Goal: Transaction & Acquisition: Purchase product/service

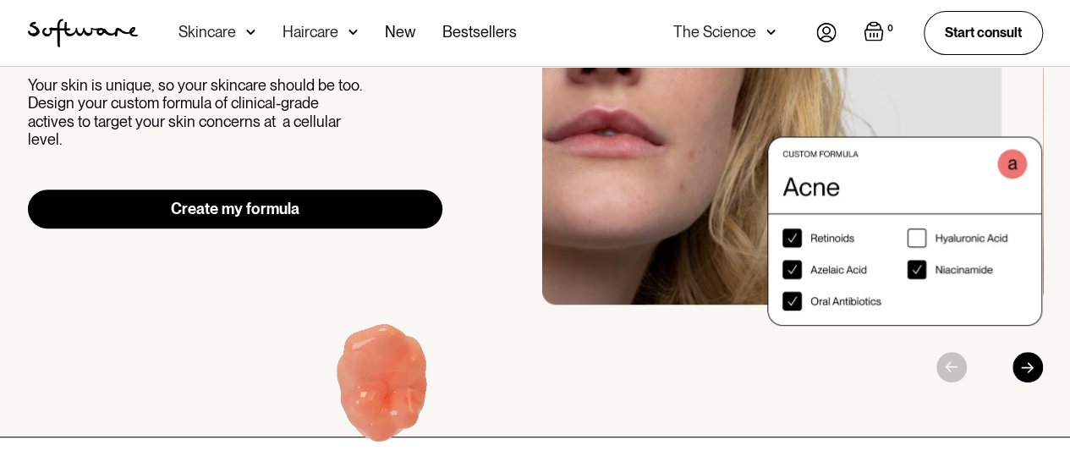
click at [276, 211] on link "Create my formula" at bounding box center [235, 208] width 415 height 39
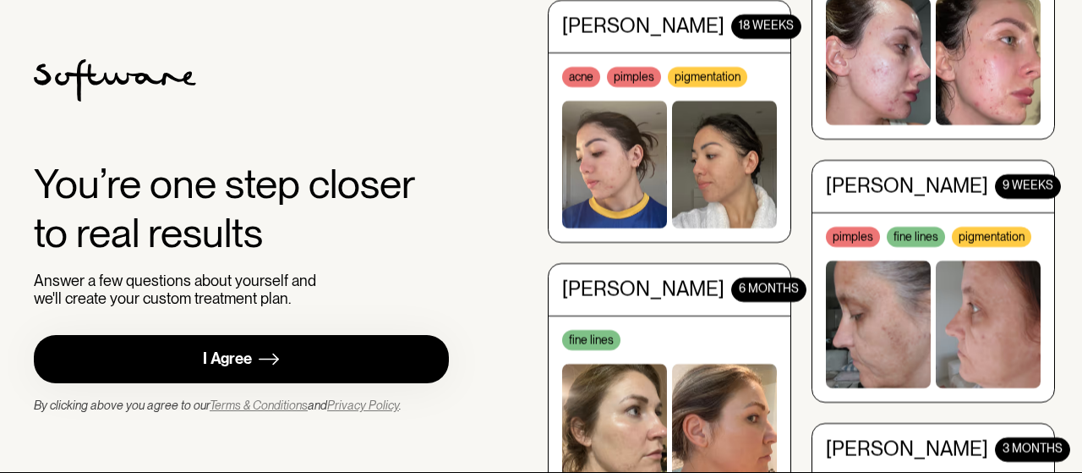
click at [250, 366] on div "I Agree" at bounding box center [227, 358] width 49 height 19
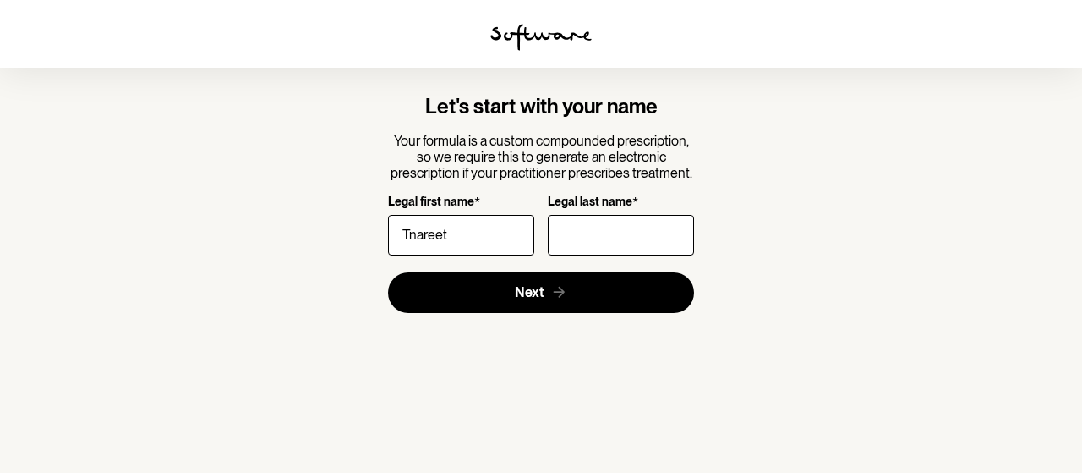
click at [426, 233] on input "Tnareet" at bounding box center [461, 235] width 146 height 41
type input "Tanreet"
click at [560, 234] on input "Legal last name *" at bounding box center [621, 235] width 146 height 41
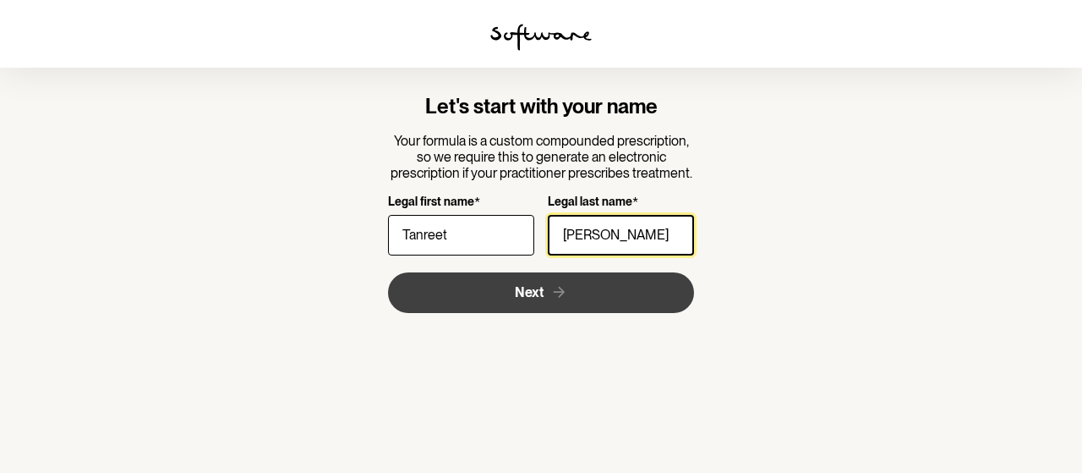
type input "[PERSON_NAME]"
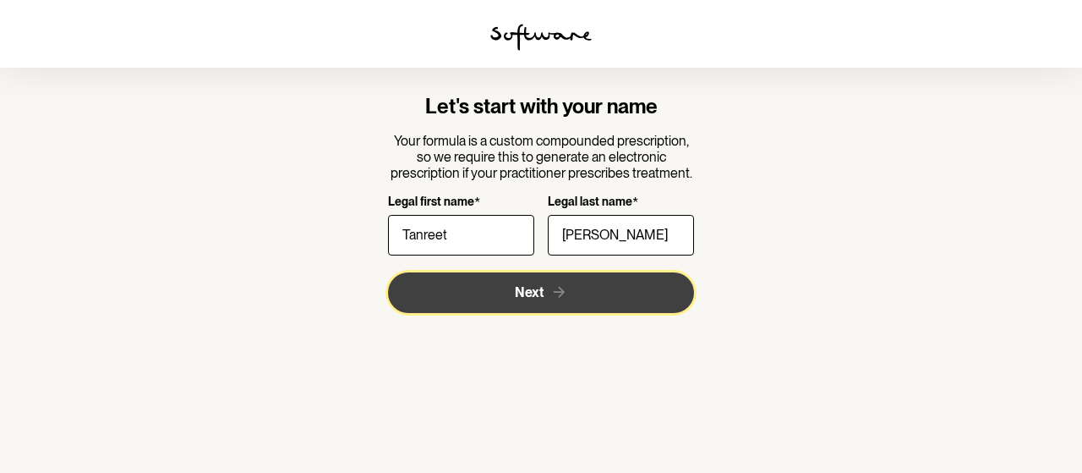
click at [507, 293] on button "Next" at bounding box center [541, 292] width 307 height 41
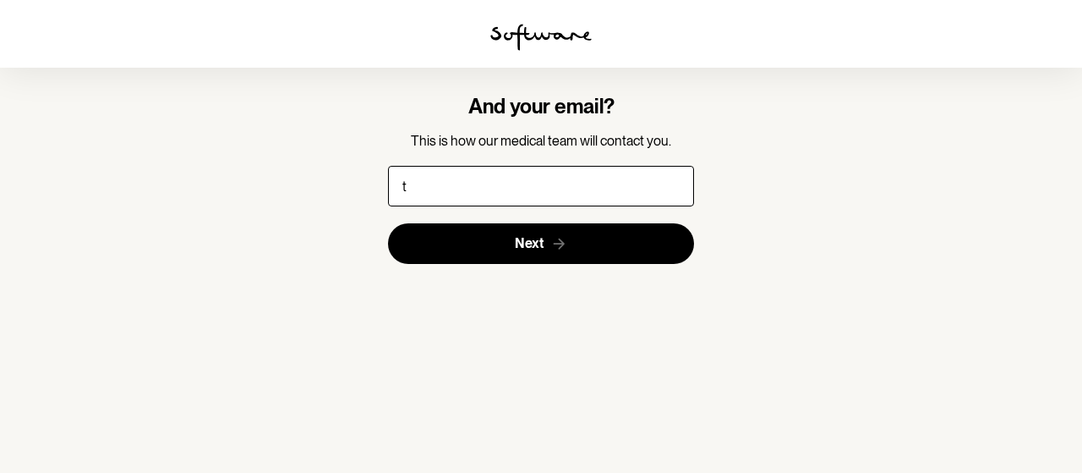
type input "[EMAIL_ADDRESS][DOMAIN_NAME]"
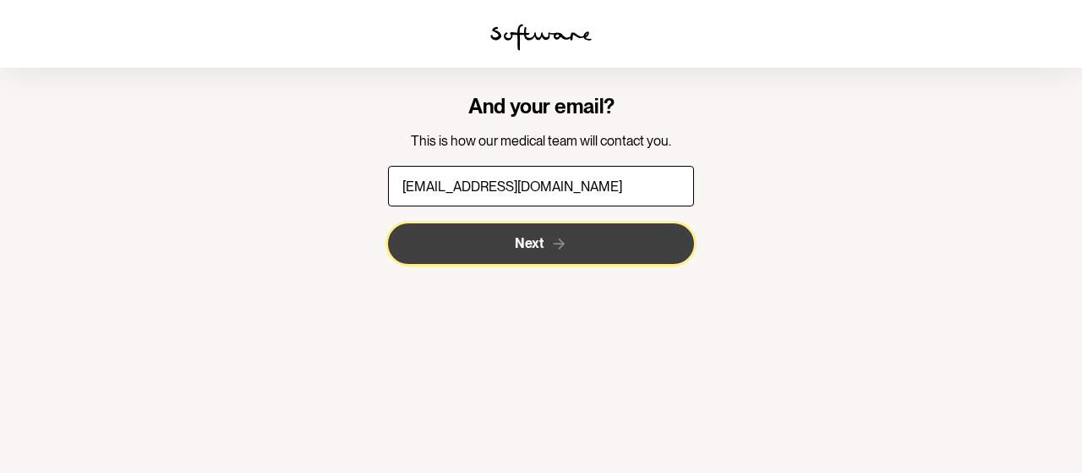
click at [534, 246] on span "Next" at bounding box center [529, 243] width 29 height 16
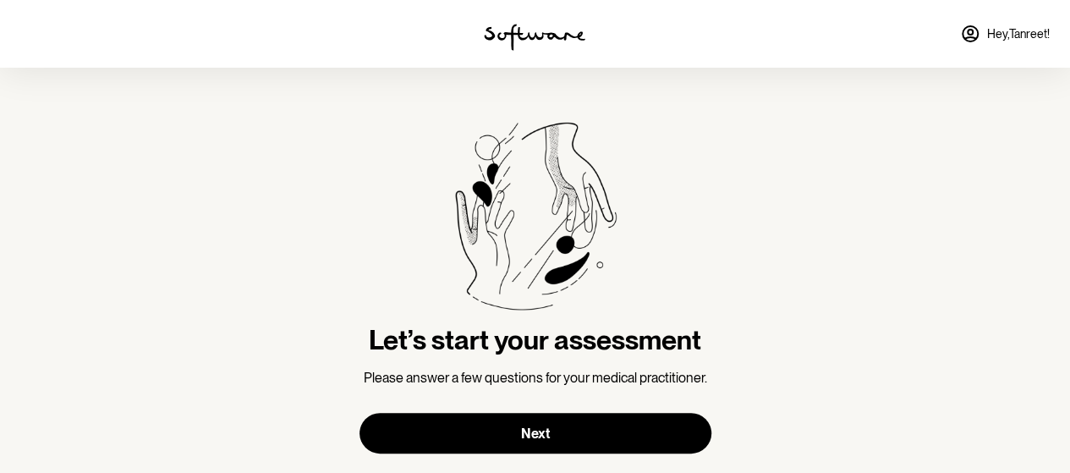
scroll to position [34, 0]
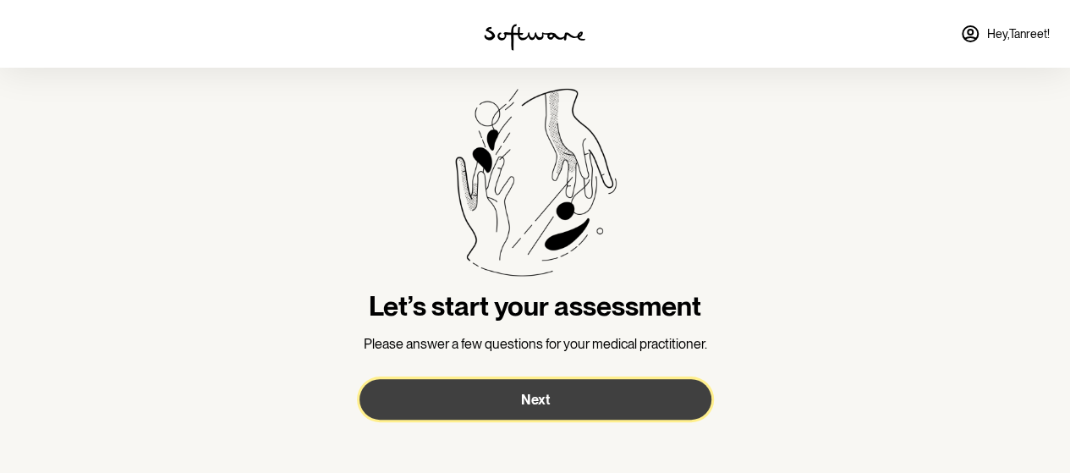
click at [488, 409] on button "Next" at bounding box center [535, 399] width 352 height 41
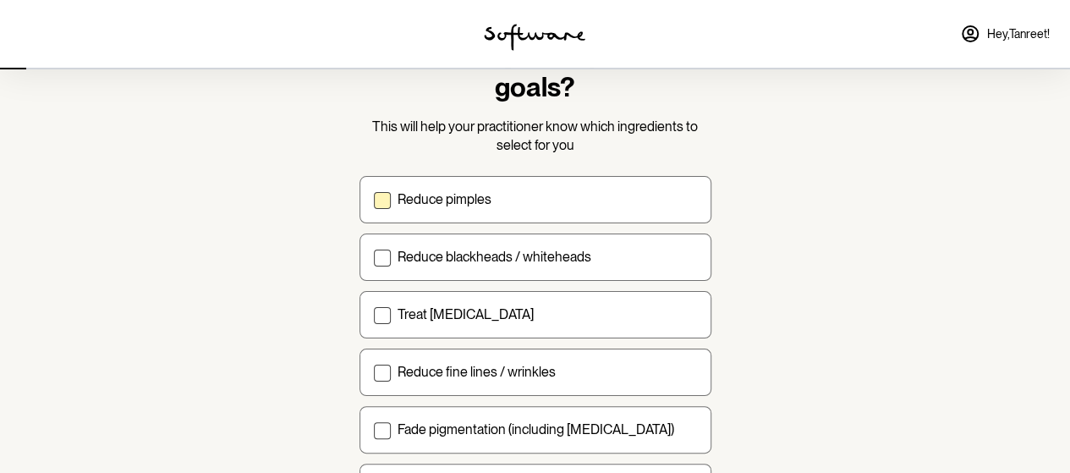
scroll to position [117, 0]
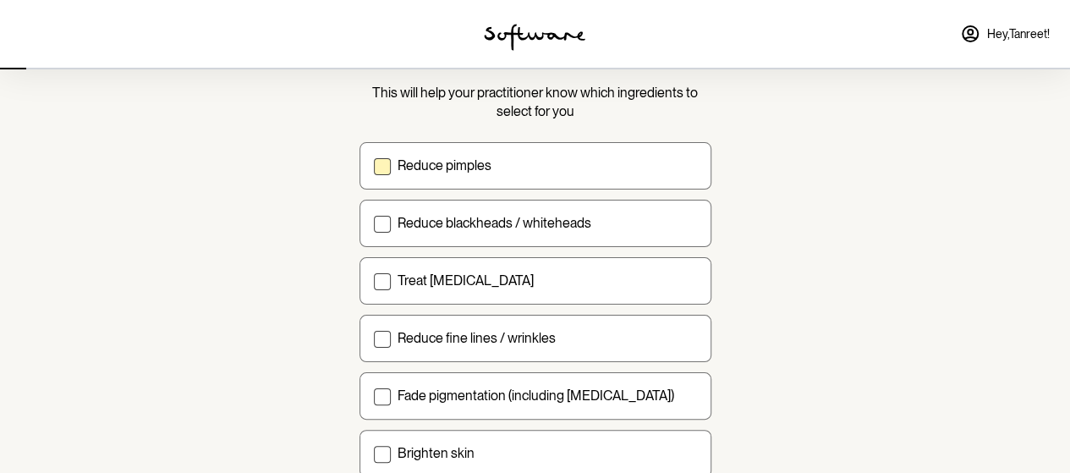
click at [443, 162] on p "Reduce pimples" at bounding box center [444, 165] width 94 height 16
click at [374, 165] on input "Reduce pimples" at bounding box center [373, 165] width 1 height 1
checkbox input "true"
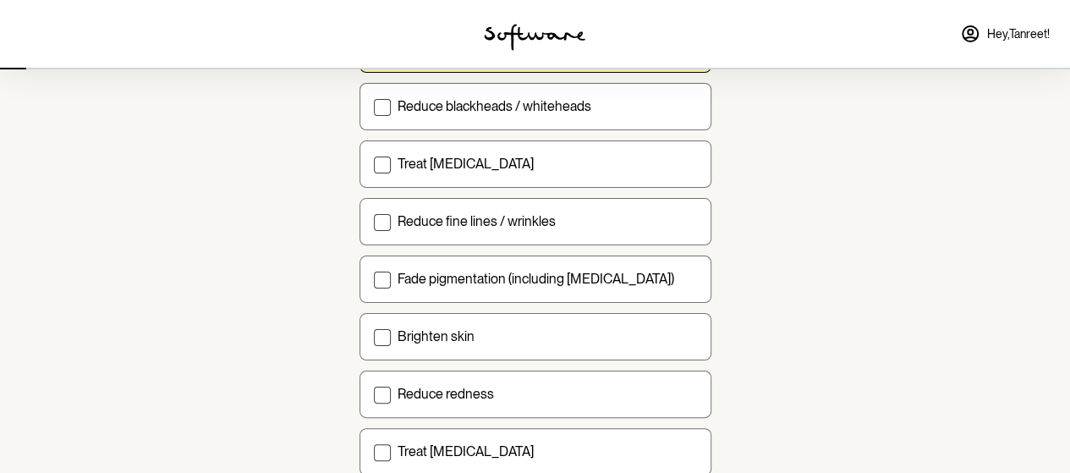
scroll to position [173, 0]
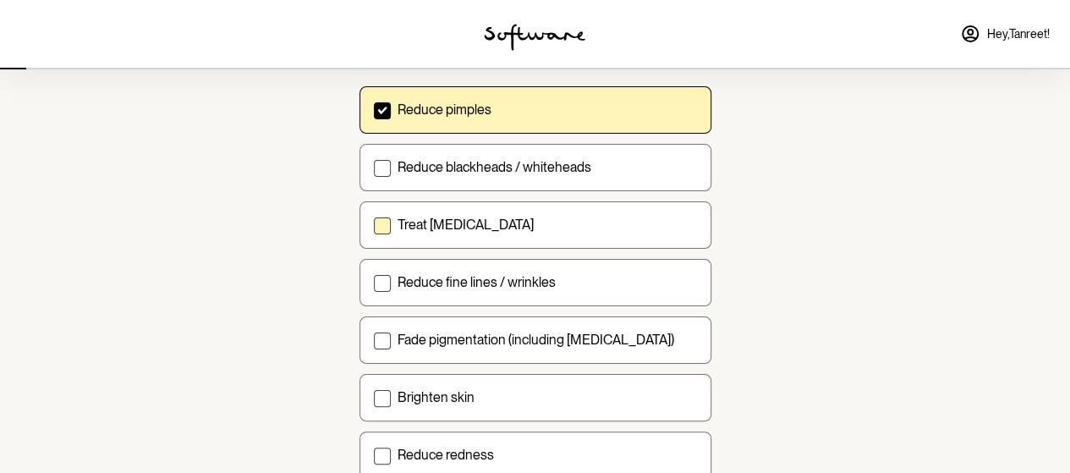
click at [495, 237] on label "Treat [MEDICAL_DATA]" at bounding box center [535, 224] width 352 height 47
click at [374, 225] on input "Treat [MEDICAL_DATA]" at bounding box center [373, 224] width 1 height 1
checkbox input "true"
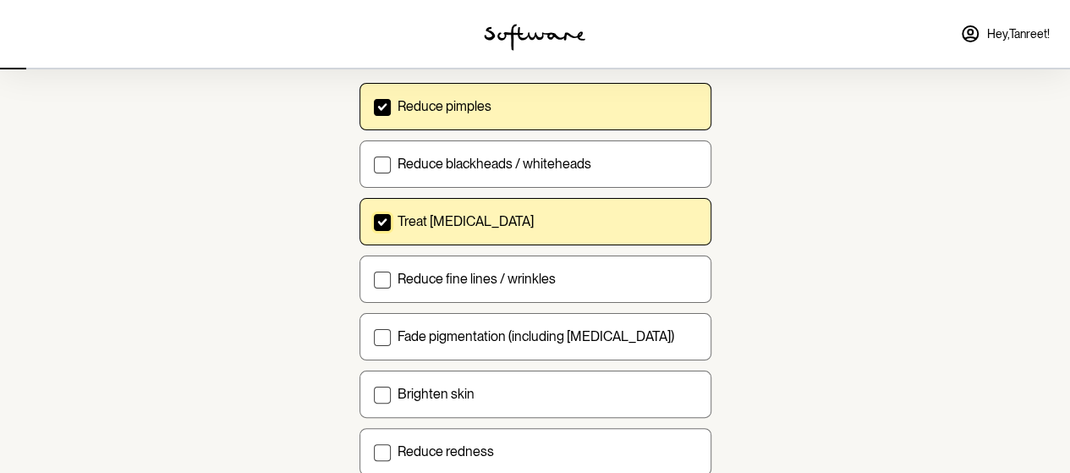
scroll to position [223, 0]
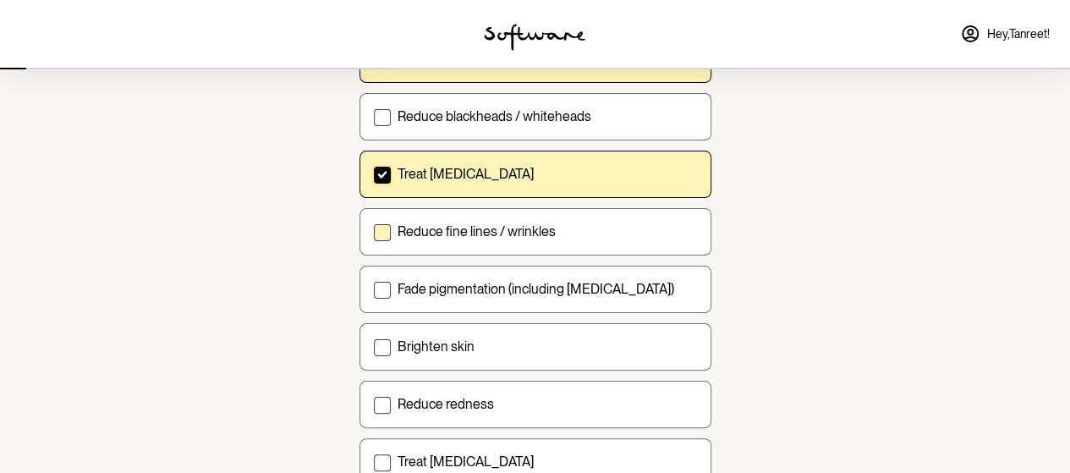
click at [468, 227] on p "Reduce fine lines / wrinkles" at bounding box center [476, 231] width 158 height 16
click at [374, 231] on input "Reduce fine lines / wrinkles" at bounding box center [373, 231] width 1 height 1
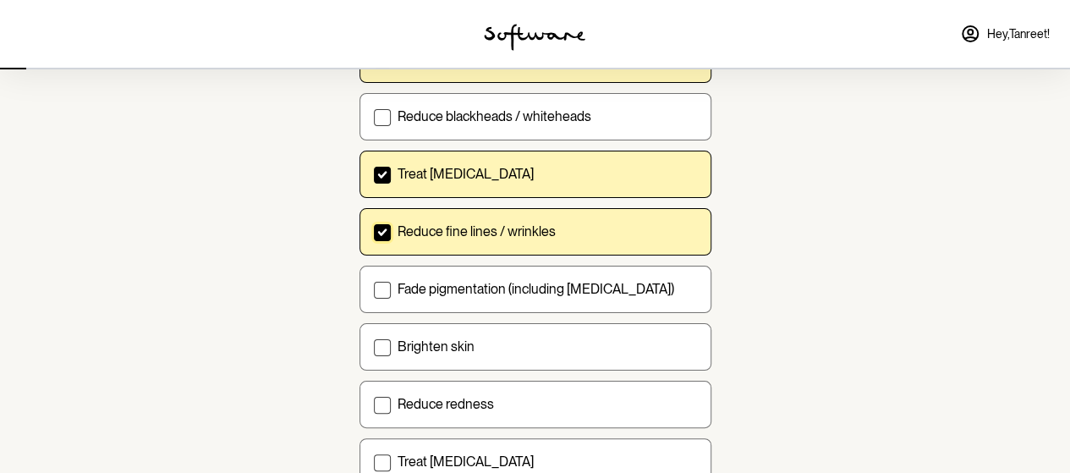
click at [468, 227] on p "Reduce fine lines / wrinkles" at bounding box center [476, 231] width 158 height 16
click at [374, 231] on input "Reduce fine lines / wrinkles" at bounding box center [373, 231] width 1 height 1
checkbox input "false"
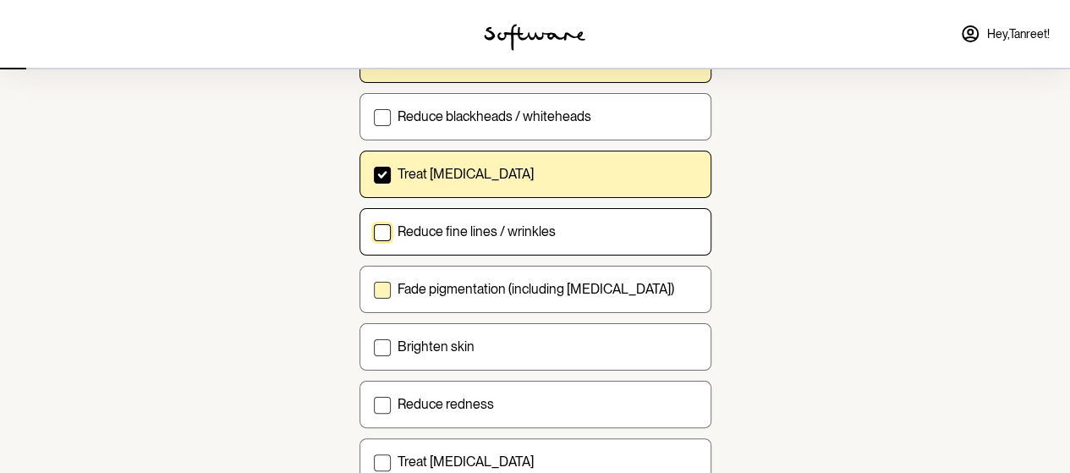
click at [377, 294] on span at bounding box center [382, 290] width 17 height 17
click at [374, 289] on input "Fade pigmentation (including [MEDICAL_DATA])" at bounding box center [373, 288] width 1 height 1
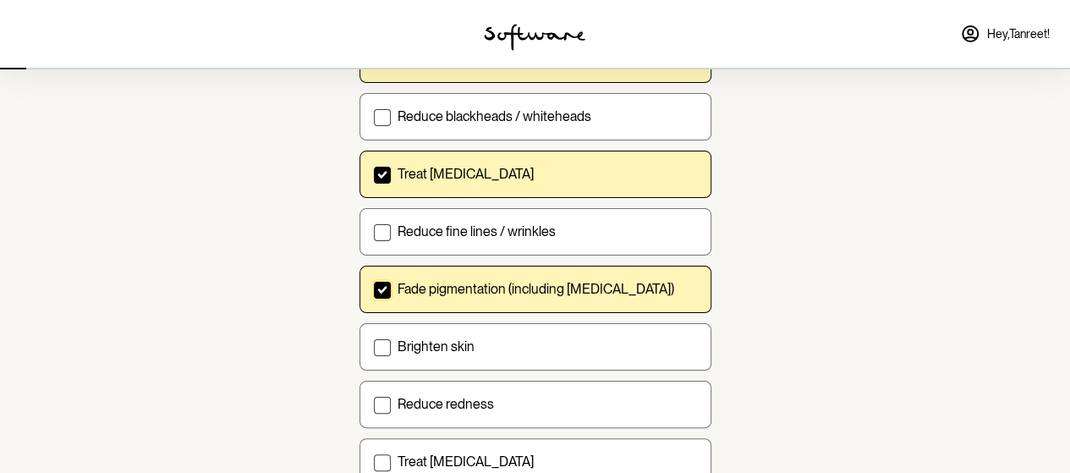
scroll to position [227, 0]
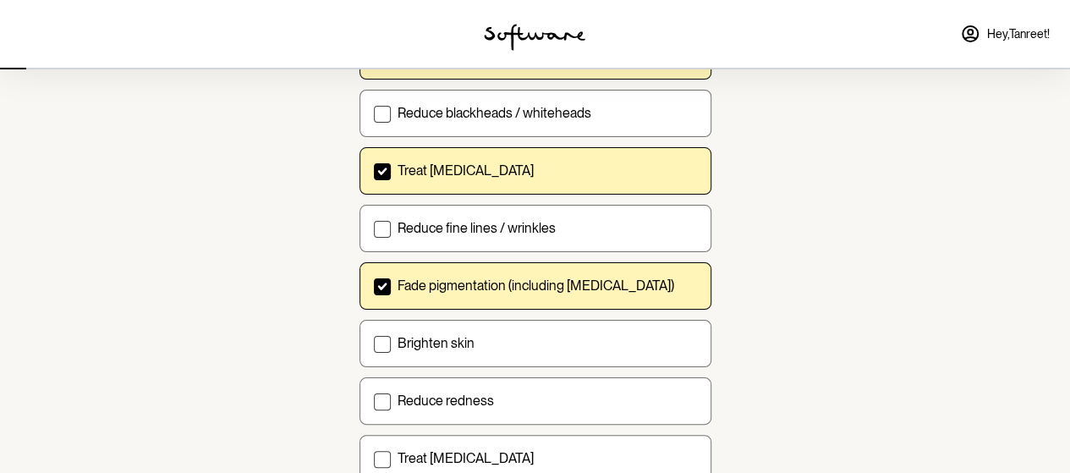
drag, startPoint x: 377, startPoint y: 294, endPoint x: 378, endPoint y: 286, distance: 8.5
click at [378, 286] on icon at bounding box center [382, 286] width 10 height 8
click at [374, 286] on input "Fade pigmentation (including [MEDICAL_DATA])" at bounding box center [373, 285] width 1 height 1
checkbox input "false"
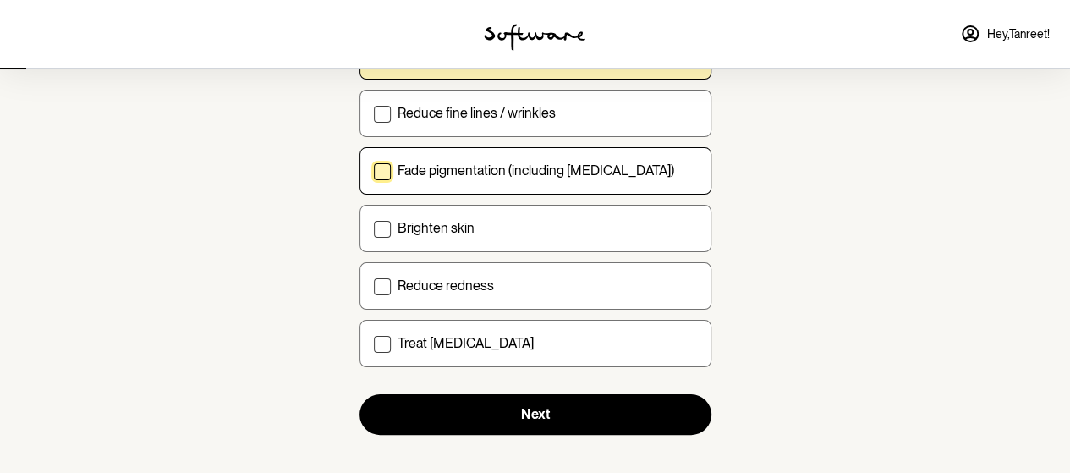
scroll to position [340, 0]
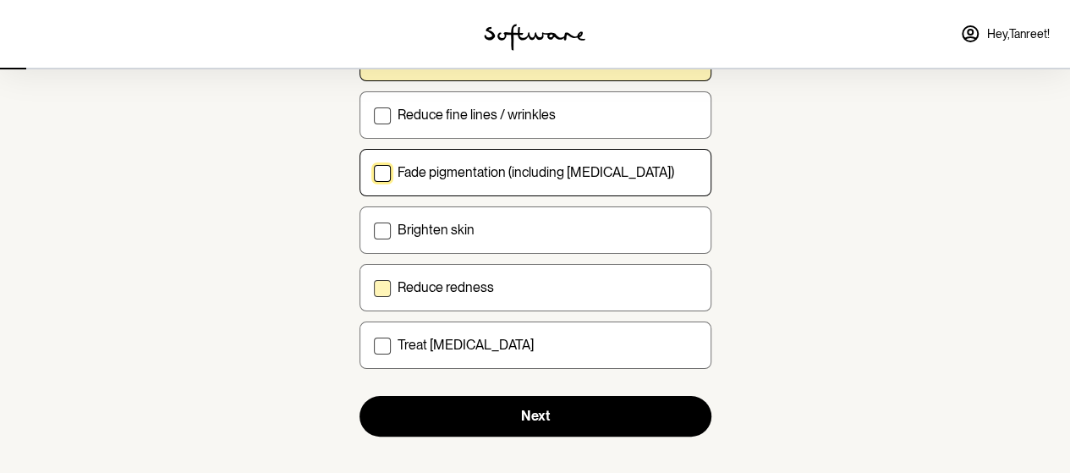
click at [380, 283] on span at bounding box center [382, 288] width 17 height 17
click at [374, 287] on input "Reduce redness" at bounding box center [373, 287] width 1 height 1
checkbox input "true"
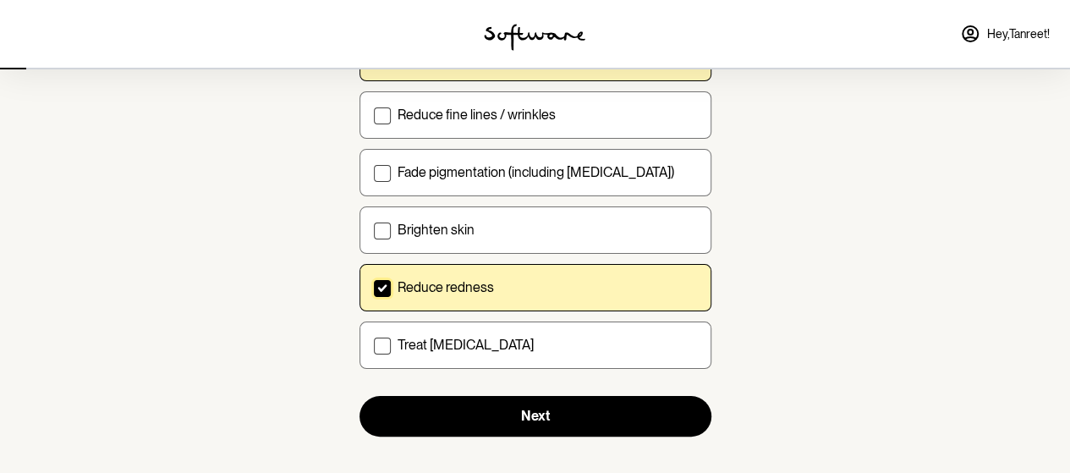
scroll to position [326, 0]
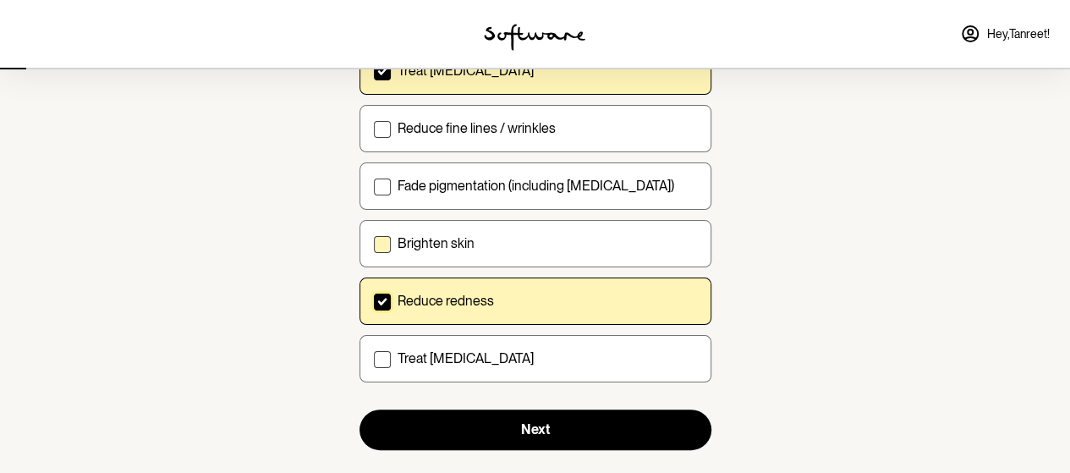
click at [468, 244] on p "Brighten skin" at bounding box center [435, 243] width 77 height 16
click at [374, 244] on input "Brighten skin" at bounding box center [373, 243] width 1 height 1
checkbox input "true"
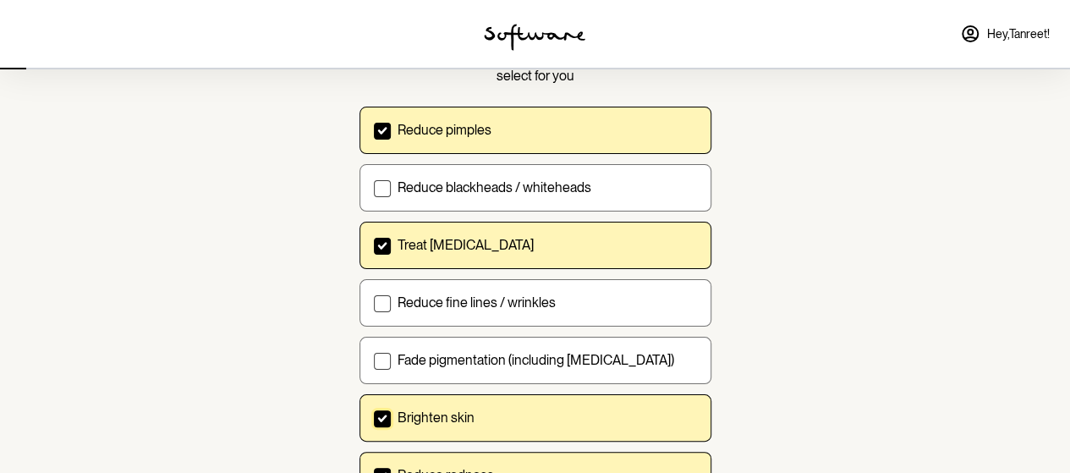
scroll to position [352, 0]
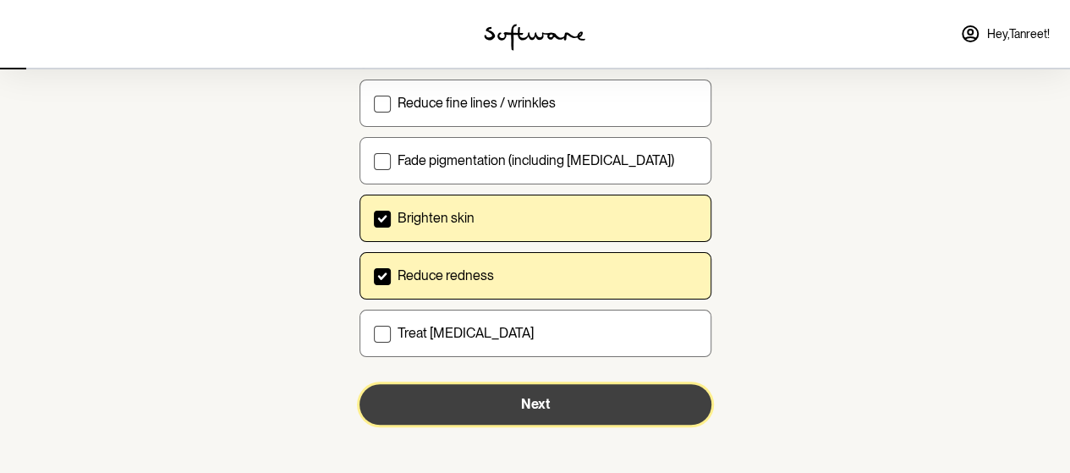
click at [452, 400] on button "Next" at bounding box center [535, 404] width 352 height 41
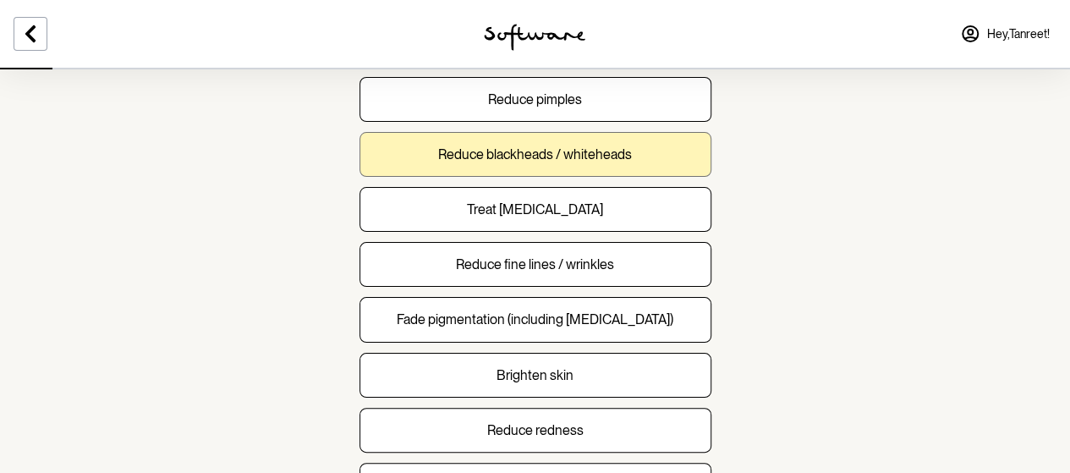
scroll to position [183, 0]
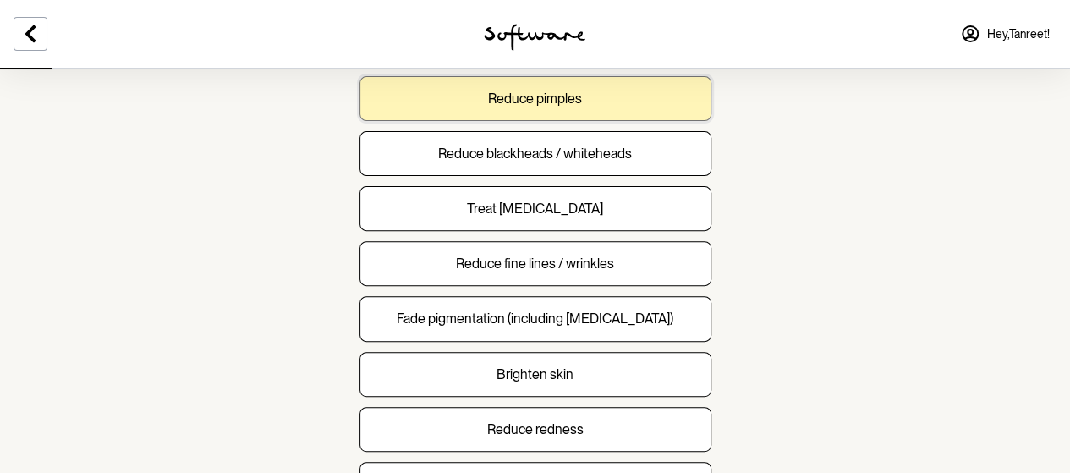
click at [570, 116] on button "Reduce pimples" at bounding box center [535, 98] width 352 height 45
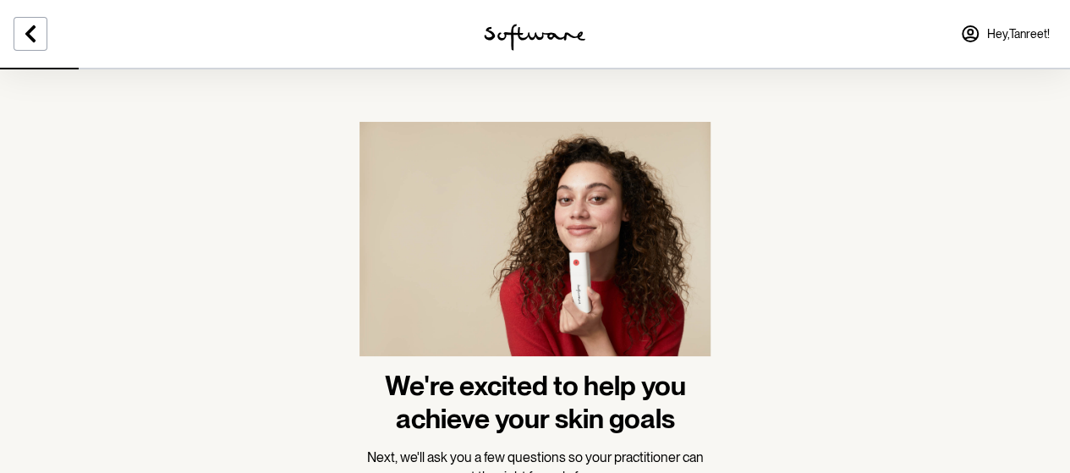
scroll to position [134, 0]
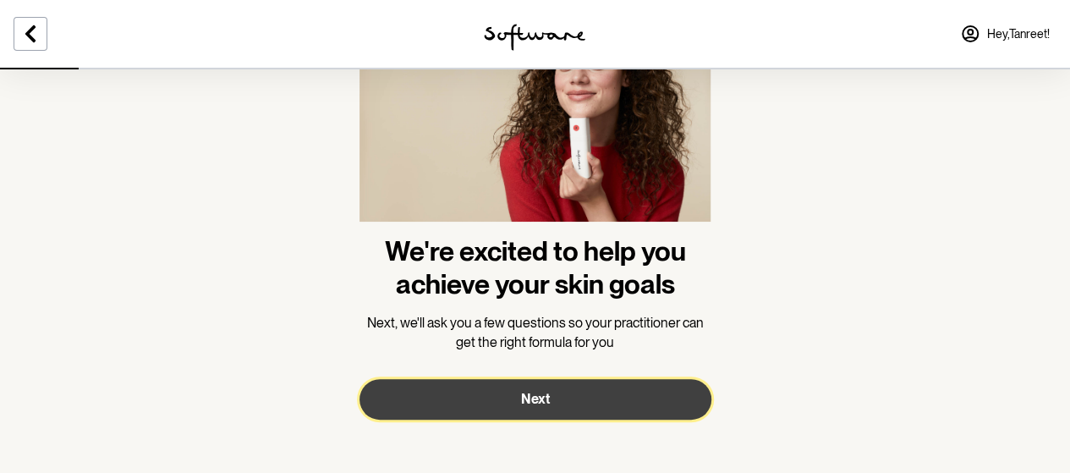
click at [511, 397] on button "Next" at bounding box center [535, 399] width 352 height 41
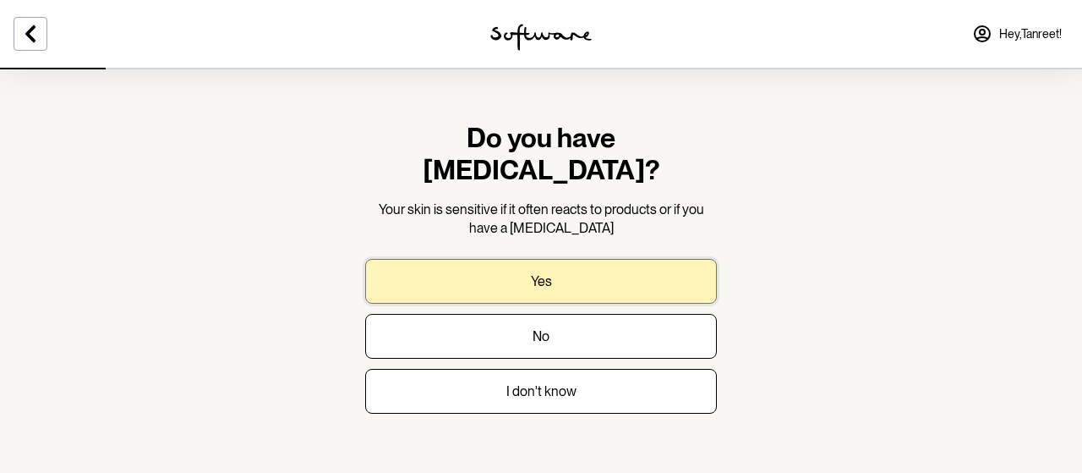
click at [497, 259] on button "Yes" at bounding box center [541, 281] width 352 height 45
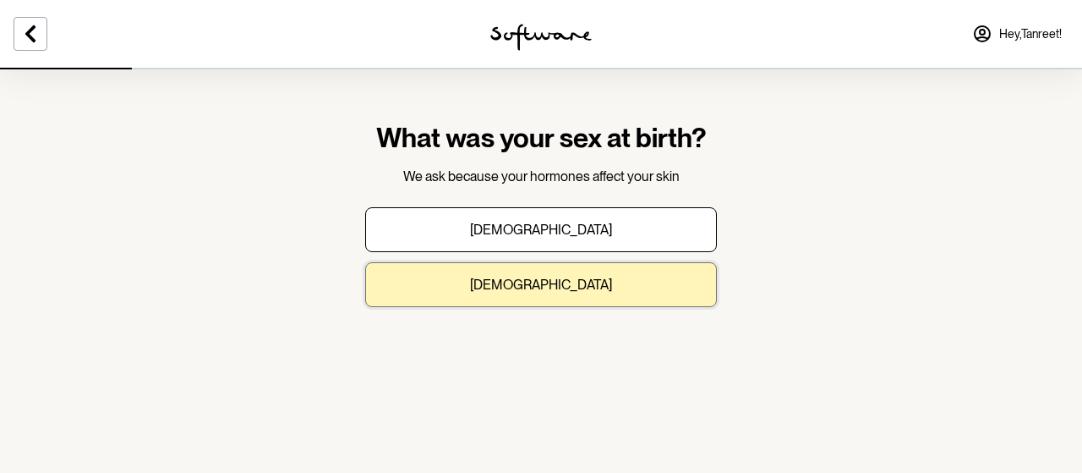
click at [499, 294] on button "[DEMOGRAPHIC_DATA]" at bounding box center [541, 284] width 352 height 45
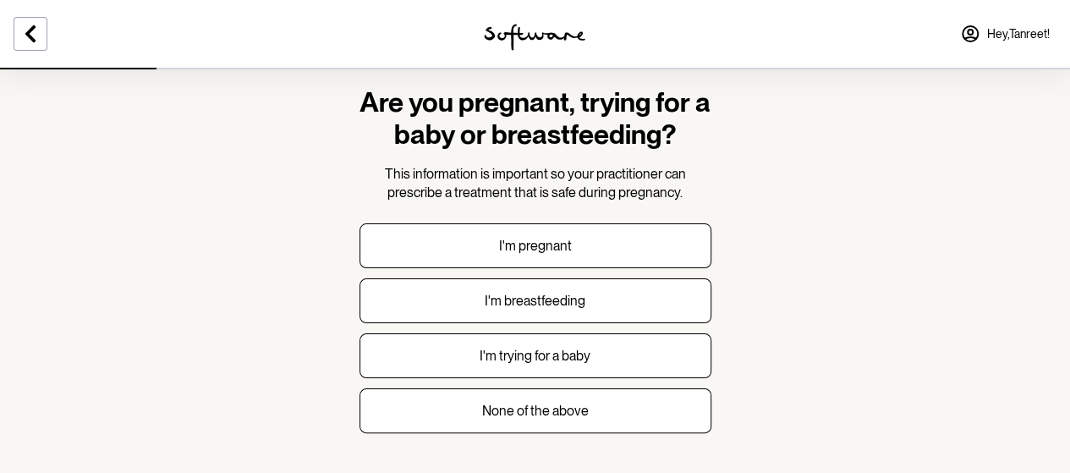
scroll to position [74, 0]
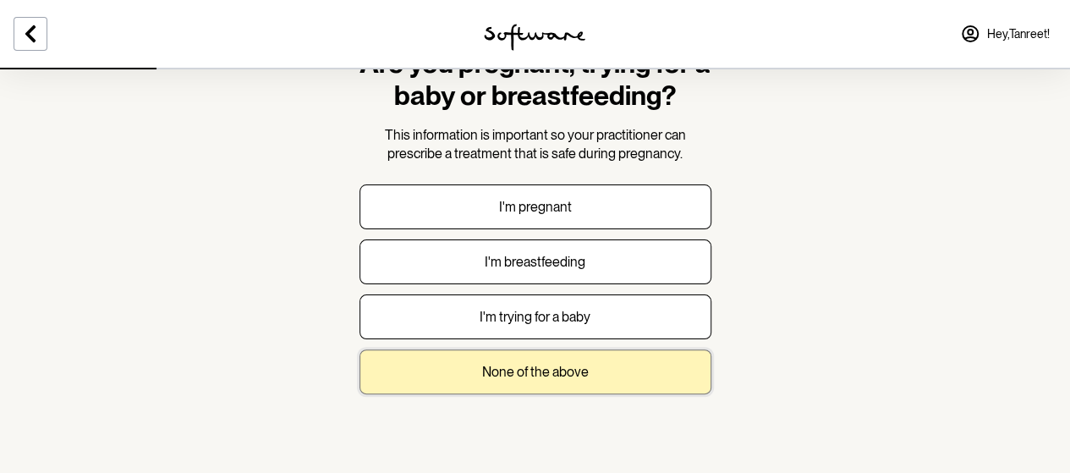
click at [499, 364] on p "None of the above" at bounding box center [535, 372] width 107 height 16
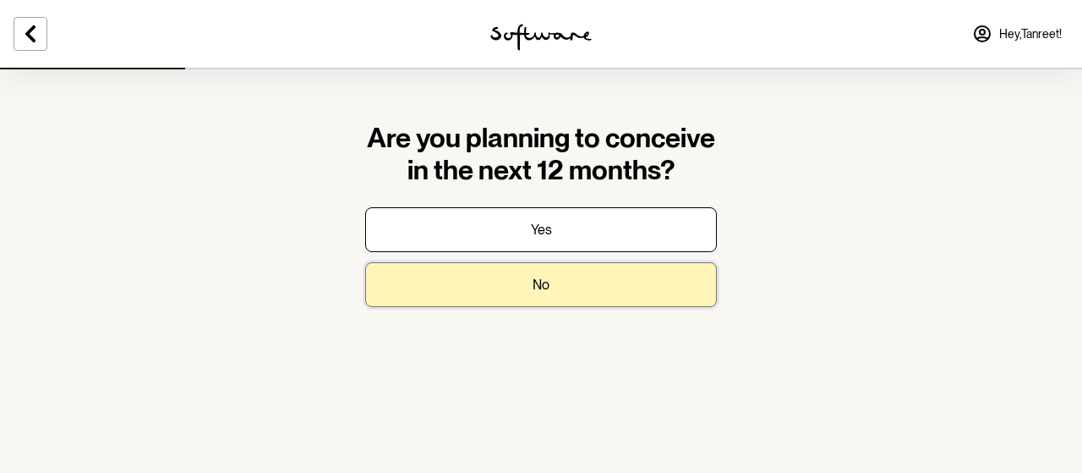
click at [523, 287] on button "No" at bounding box center [541, 284] width 352 height 45
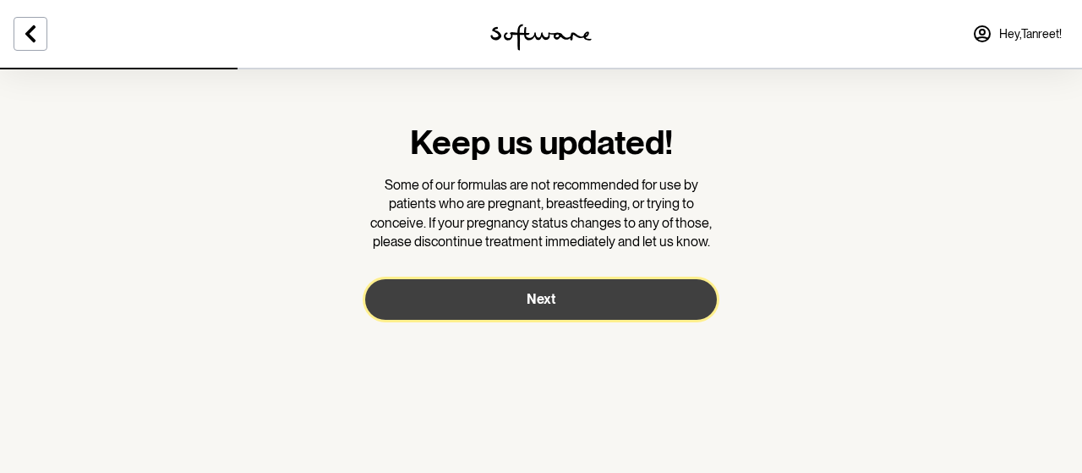
click at [521, 297] on button "Next" at bounding box center [541, 299] width 352 height 41
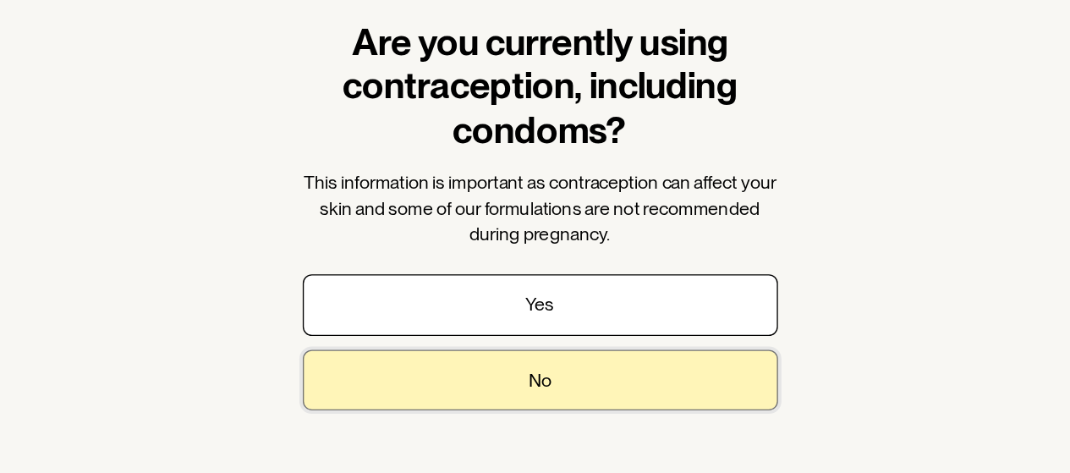
click at [489, 399] on button "No" at bounding box center [535, 387] width 352 height 45
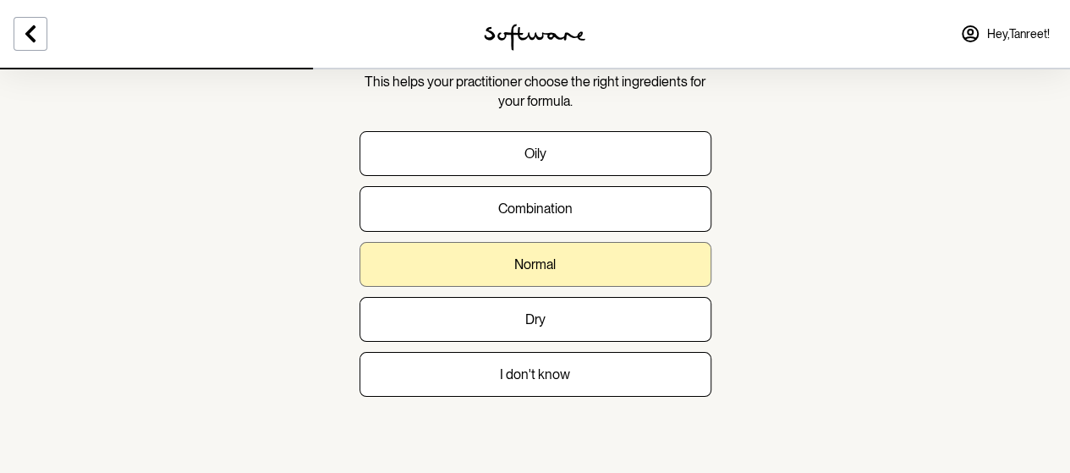
scroll to position [95, 0]
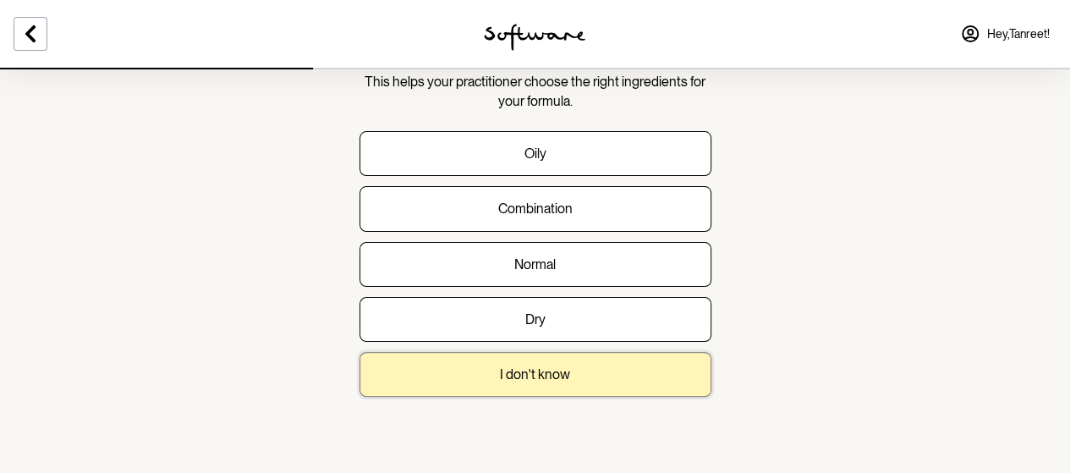
click at [563, 361] on button "I don't know" at bounding box center [535, 374] width 352 height 45
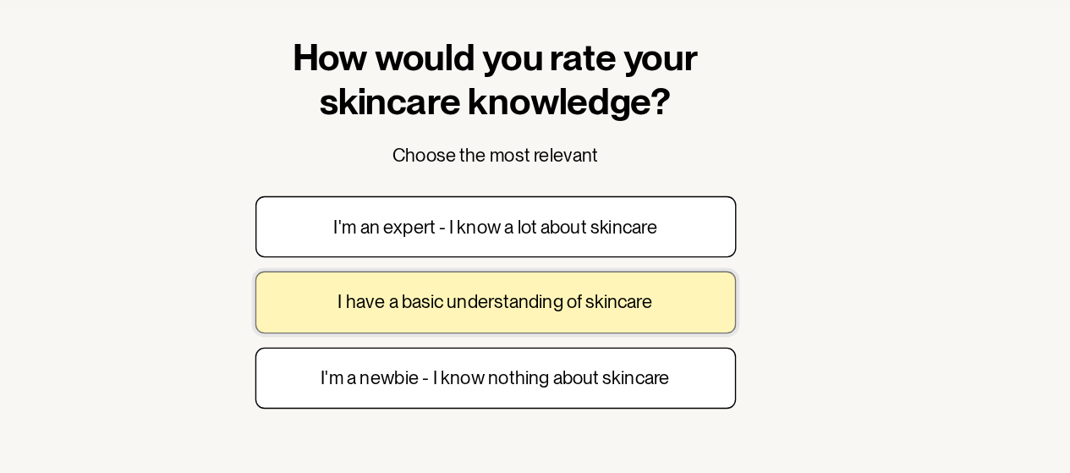
click at [628, 322] on p "I have a basic understanding of skincare" at bounding box center [535, 317] width 230 height 16
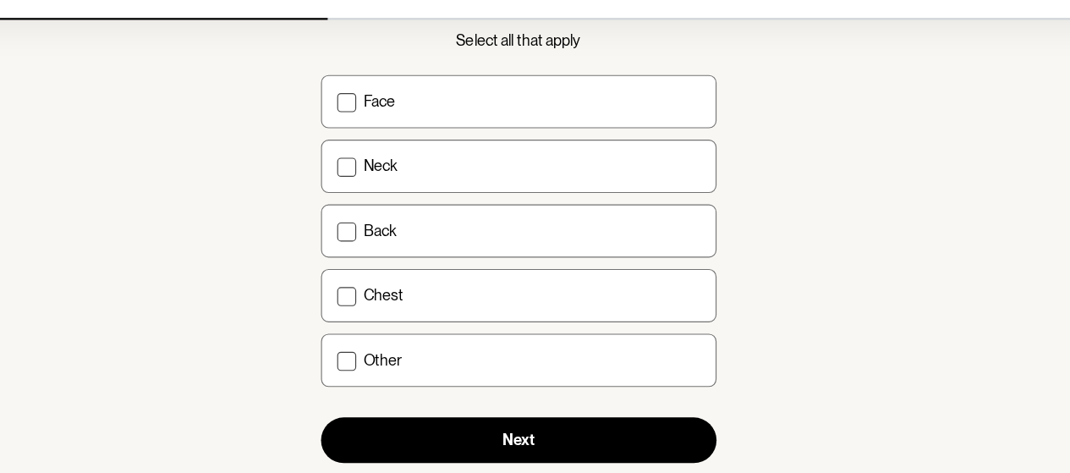
scroll to position [90, 0]
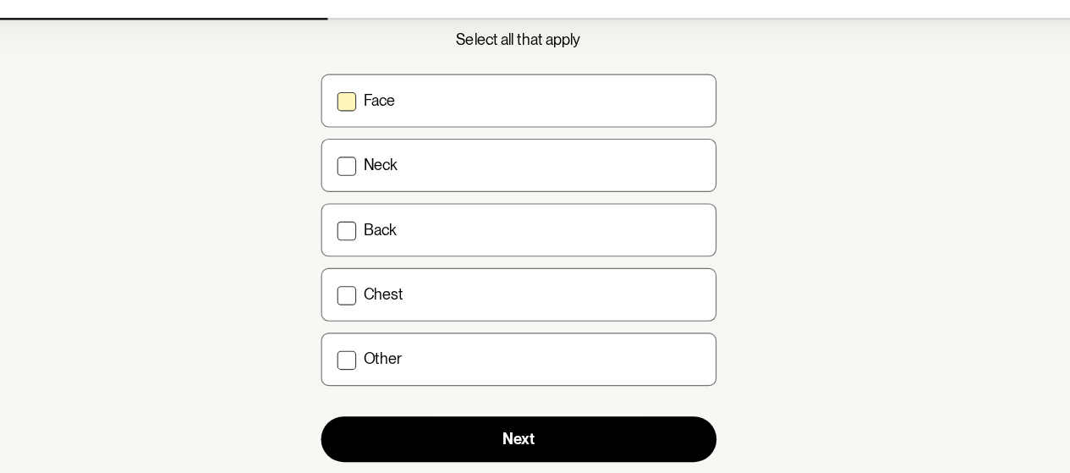
click at [402, 145] on p "Face" at bounding box center [411, 141] width 28 height 16
click at [374, 141] on input "Face" at bounding box center [373, 140] width 1 height 1
checkbox input "true"
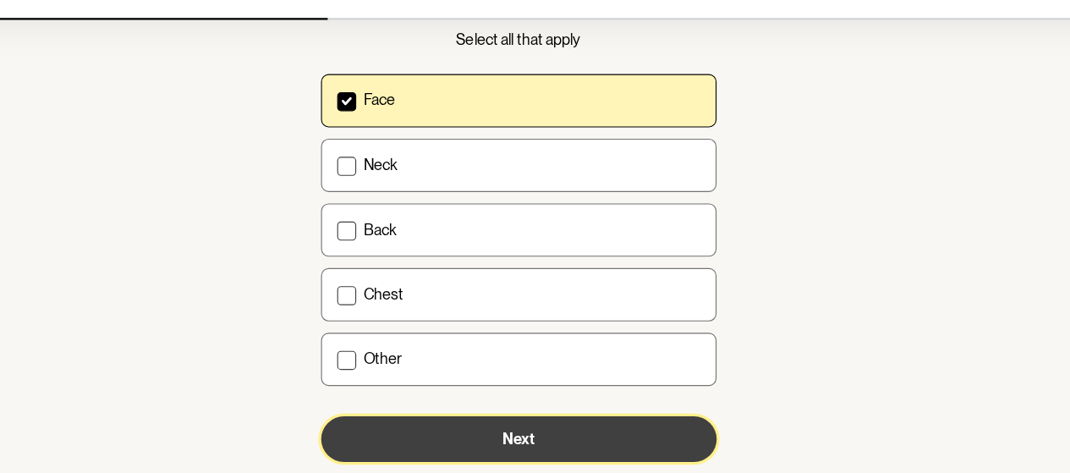
click at [452, 437] on button "Next" at bounding box center [535, 442] width 352 height 41
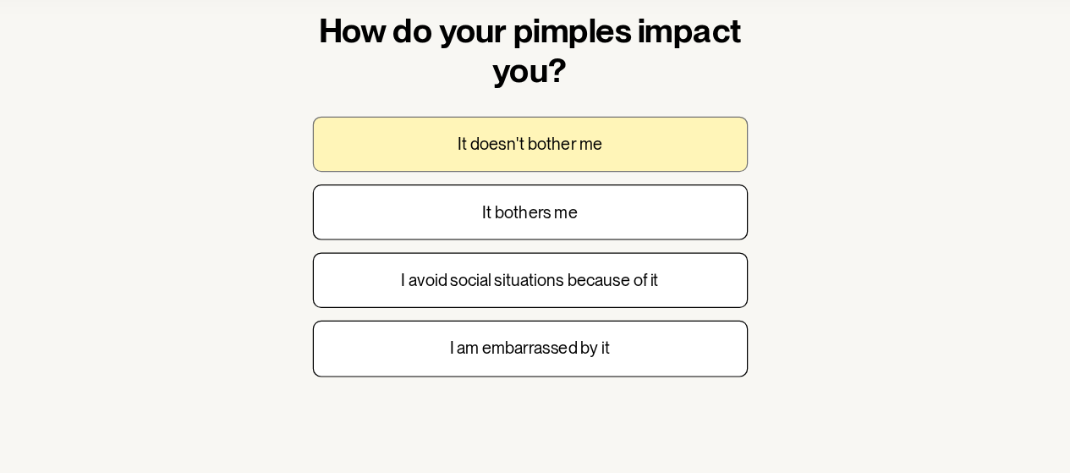
scroll to position [23, 0]
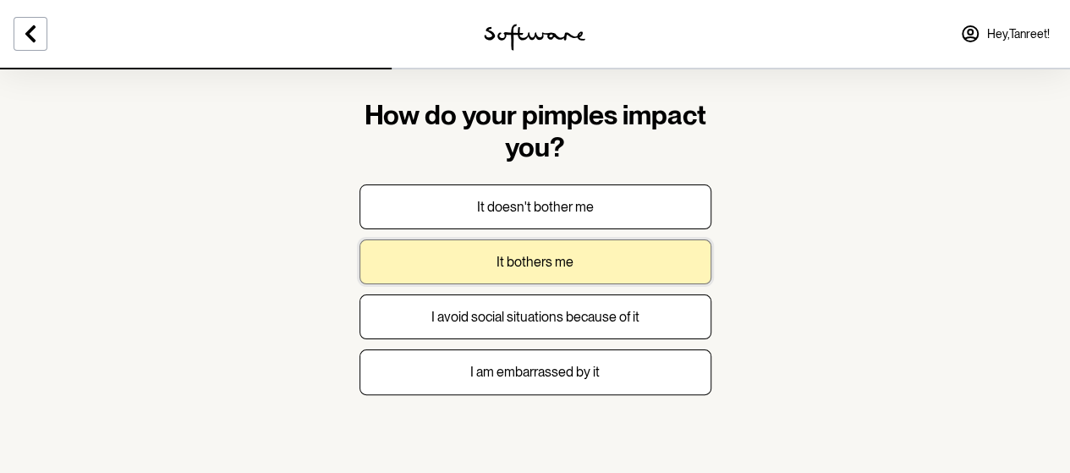
click at [543, 255] on p "It bothers me" at bounding box center [534, 262] width 77 height 16
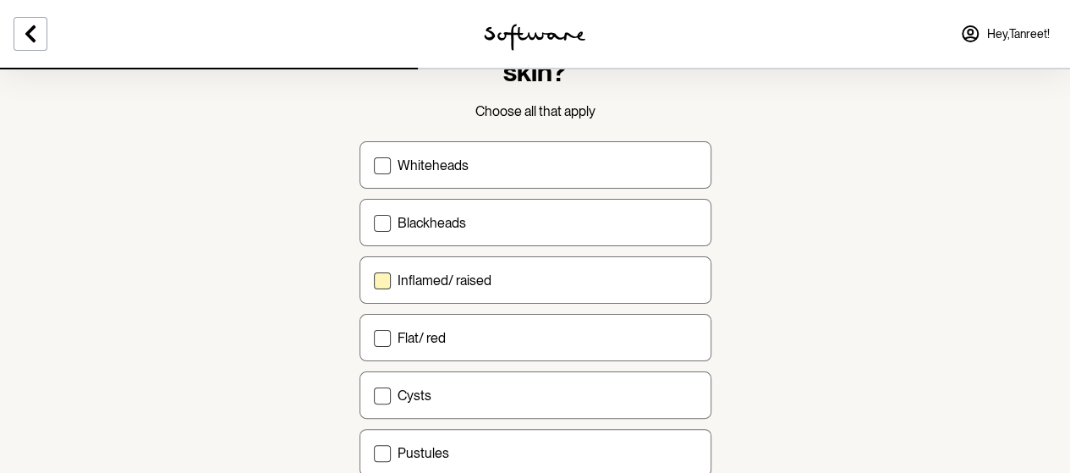
scroll to position [105, 0]
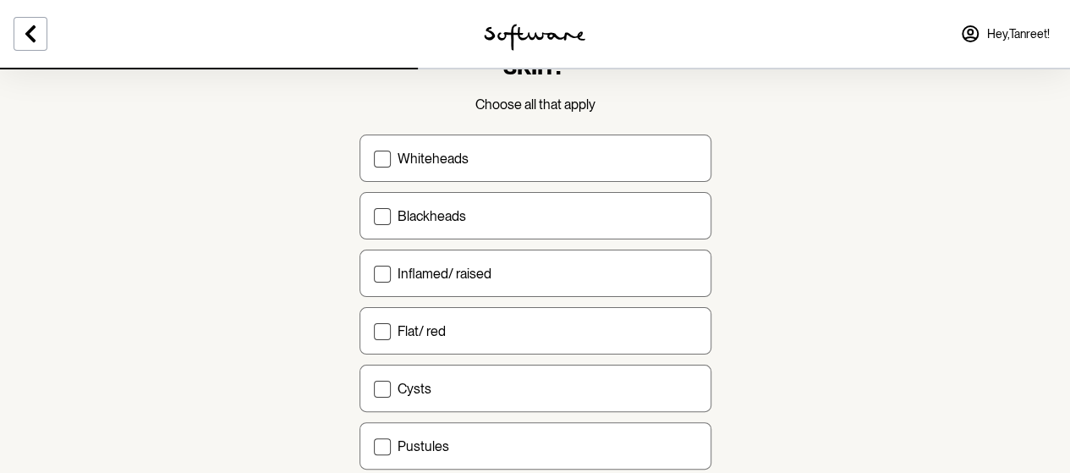
click at [134, 294] on section "Which best describes your skin? Choose all that apply Whiteheads Blackheads Inf…" at bounding box center [535, 243] width 1070 height 696
click at [435, 266] on p "Inflamed/ raised" at bounding box center [444, 274] width 94 height 16
click at [374, 273] on input "Inflamed/ raised" at bounding box center [373, 273] width 1 height 1
checkbox input "true"
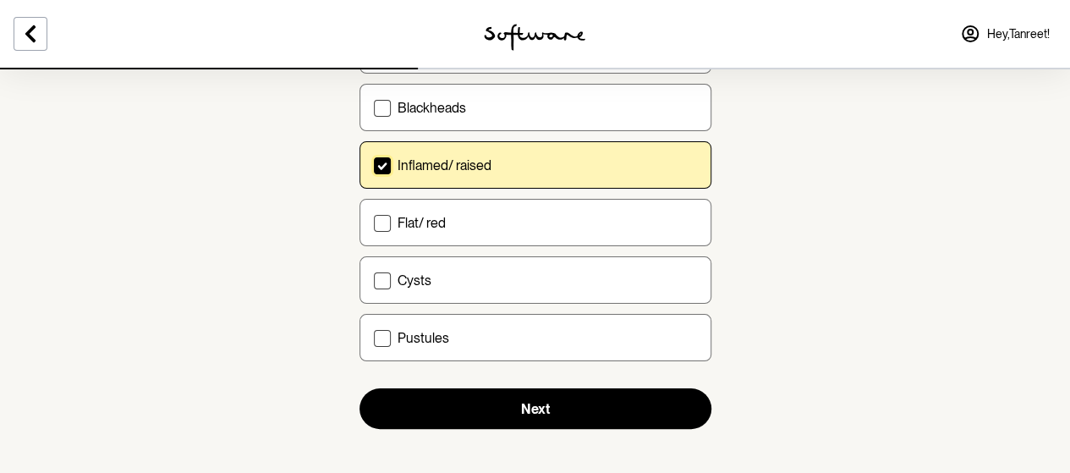
scroll to position [209, 0]
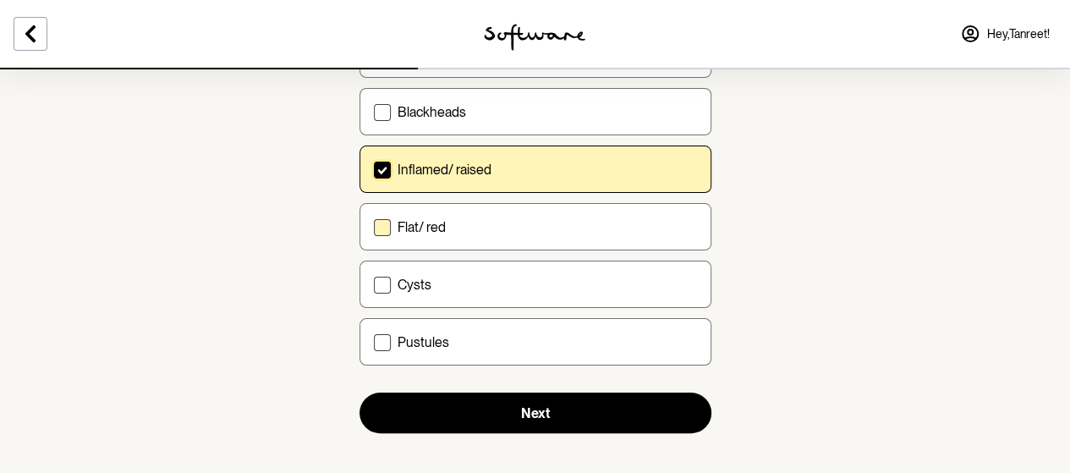
click at [437, 221] on p "Flat/ red" at bounding box center [421, 227] width 48 height 16
click at [374, 227] on input "Flat/ red" at bounding box center [373, 227] width 1 height 1
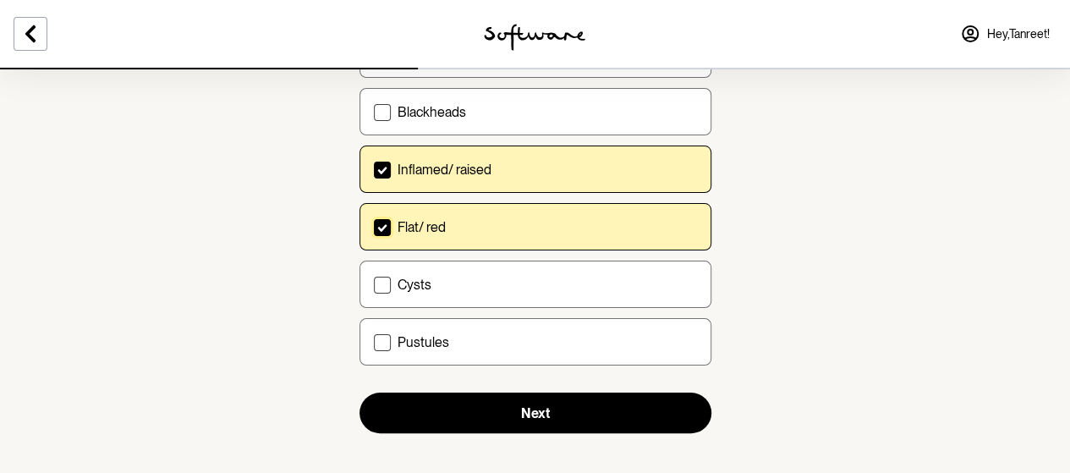
click at [445, 226] on div "Flat/ red" at bounding box center [546, 227] width 299 height 16
click at [374, 227] on input "Flat/ red" at bounding box center [373, 227] width 1 height 1
checkbox input "false"
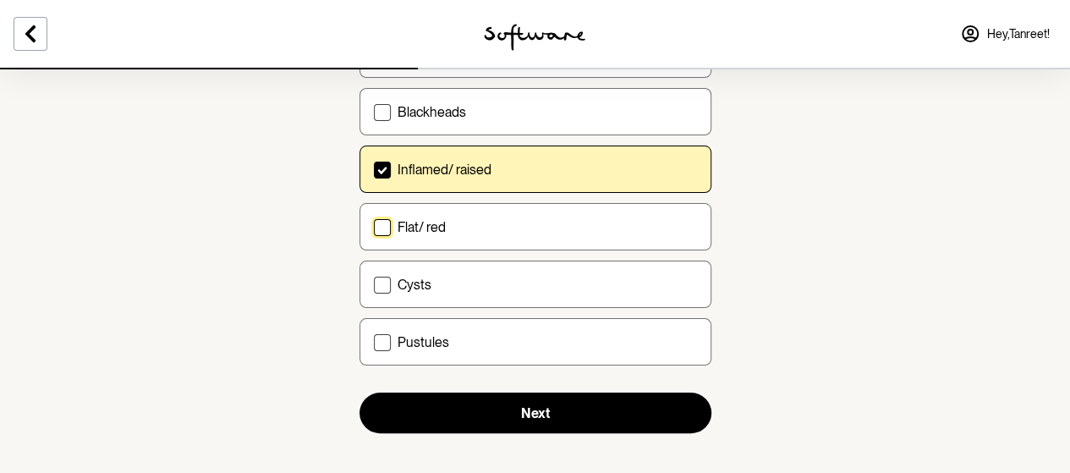
drag, startPoint x: 438, startPoint y: 217, endPoint x: 470, endPoint y: 177, distance: 51.8
click at [470, 177] on label "Inflamed/ raised" at bounding box center [535, 168] width 352 height 47
click at [374, 170] on input "Inflamed/ raised" at bounding box center [373, 169] width 1 height 1
checkbox input "false"
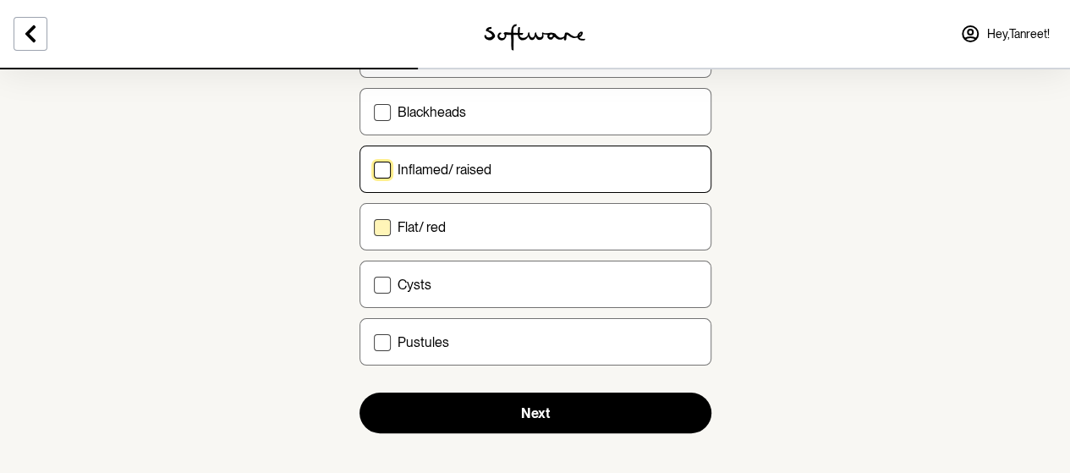
click at [420, 224] on p "Flat/ red" at bounding box center [421, 227] width 48 height 16
click at [374, 227] on input "Flat/ red" at bounding box center [373, 227] width 1 height 1
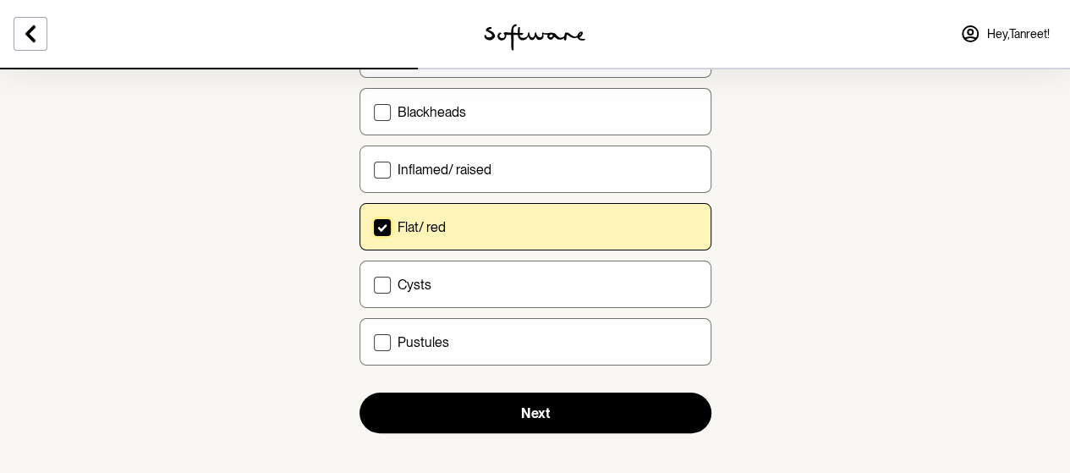
click at [397, 219] on p "Flat/ red" at bounding box center [421, 227] width 48 height 16
click at [374, 227] on input "Flat/ red" at bounding box center [373, 227] width 1 height 1
checkbox input "false"
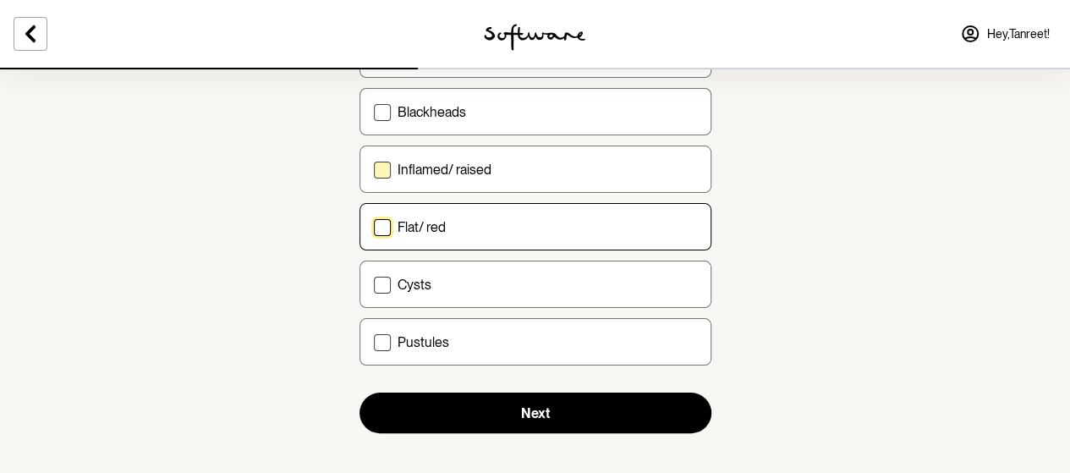
click at [381, 174] on span at bounding box center [382, 170] width 17 height 17
click at [374, 170] on input "Inflamed/ raised" at bounding box center [373, 169] width 1 height 1
checkbox input "true"
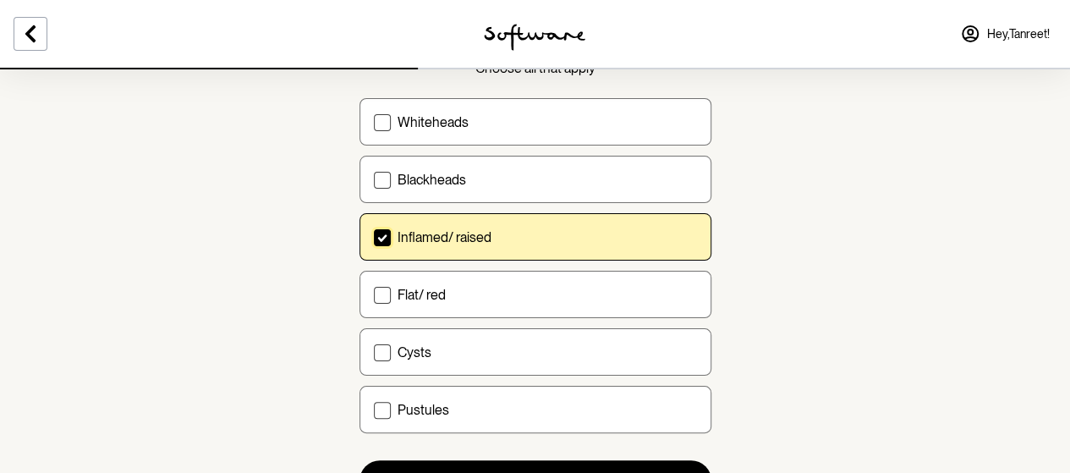
scroll to position [220, 0]
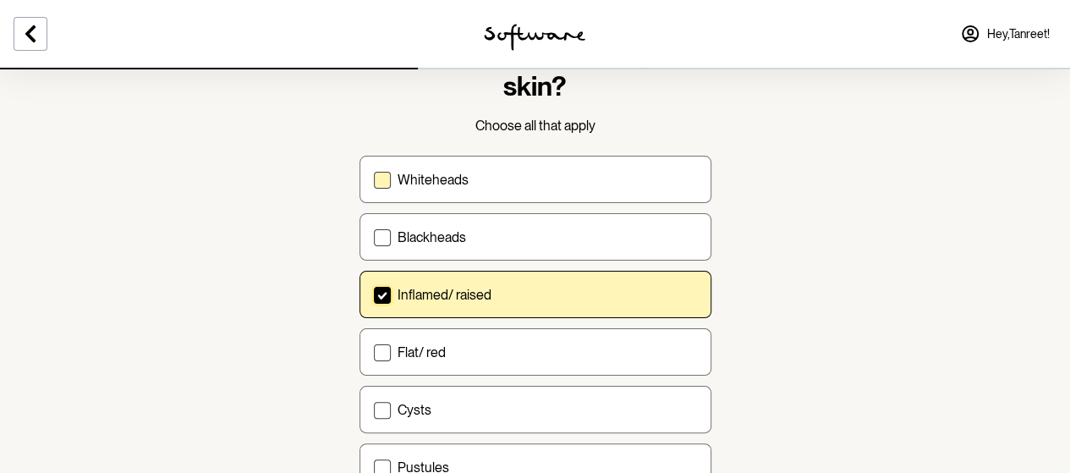
click at [425, 175] on p "Whiteheads" at bounding box center [432, 180] width 71 height 16
click at [374, 179] on input "Whiteheads" at bounding box center [373, 179] width 1 height 1
checkbox input "true"
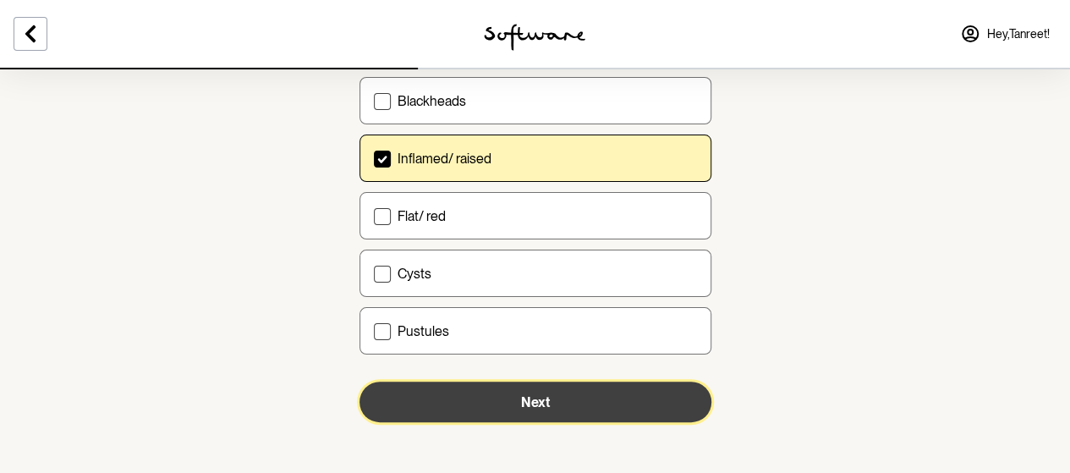
click at [392, 387] on button "Next" at bounding box center [535, 401] width 352 height 41
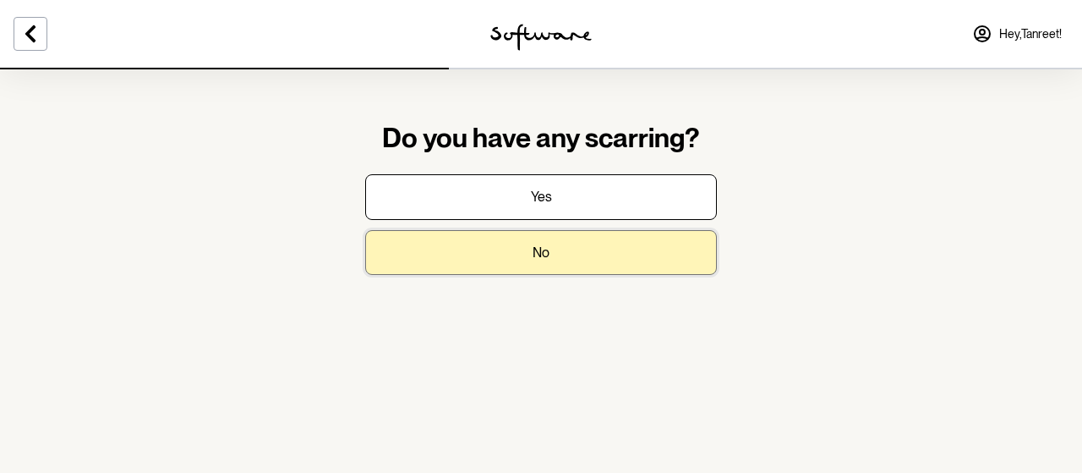
click at [511, 241] on button "No" at bounding box center [541, 252] width 352 height 45
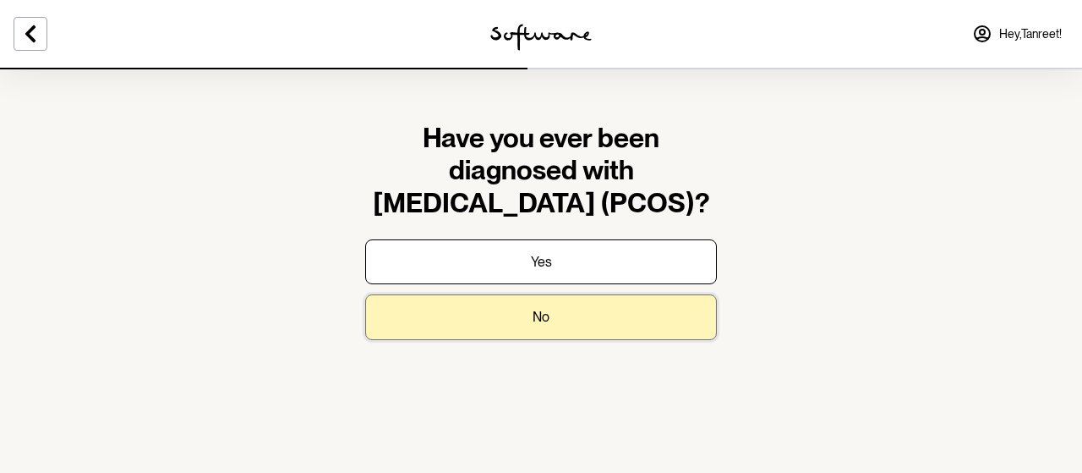
click at [484, 311] on button "No" at bounding box center [541, 316] width 352 height 45
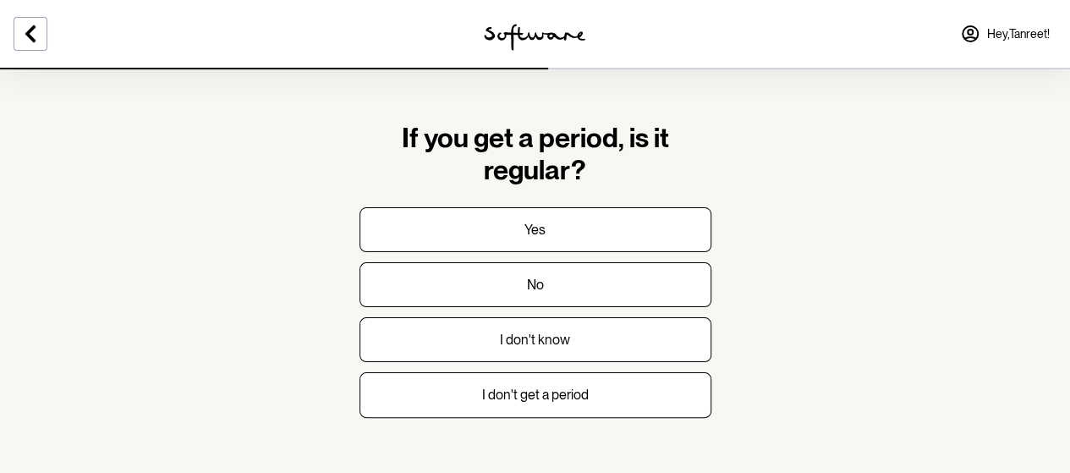
scroll to position [23, 0]
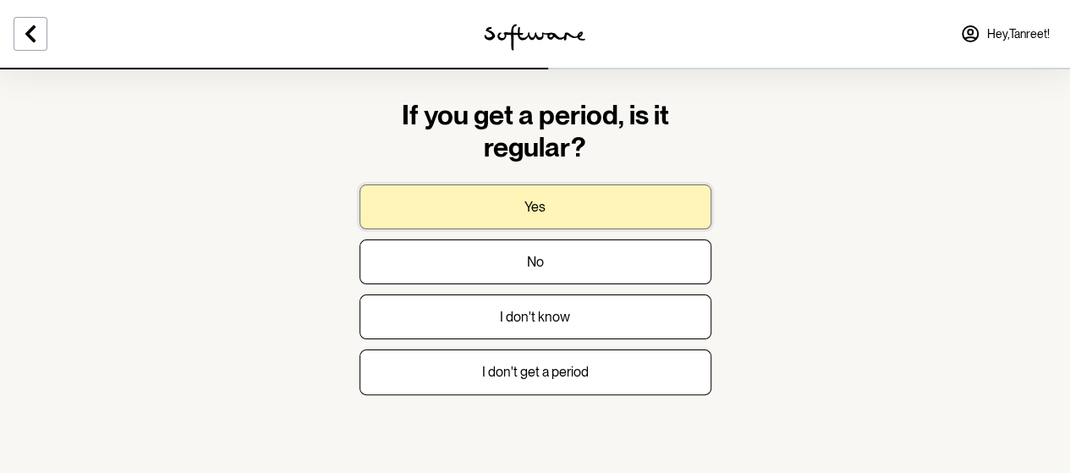
click at [499, 203] on button "Yes" at bounding box center [535, 206] width 352 height 45
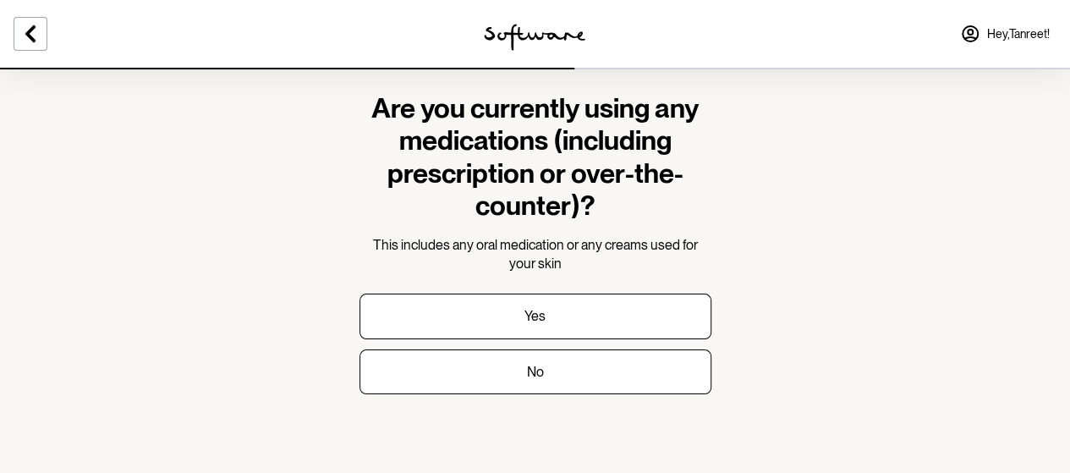
scroll to position [30, 0]
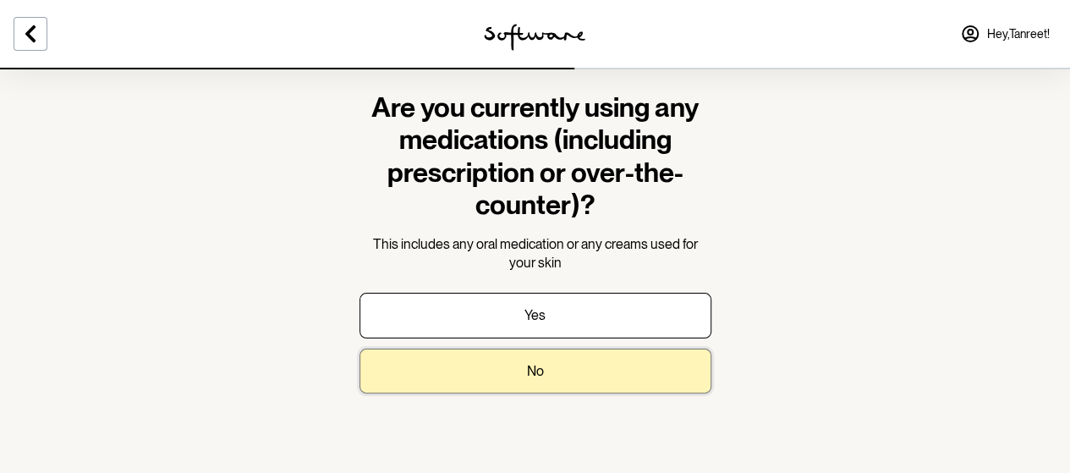
click at [485, 372] on button "No" at bounding box center [535, 370] width 352 height 45
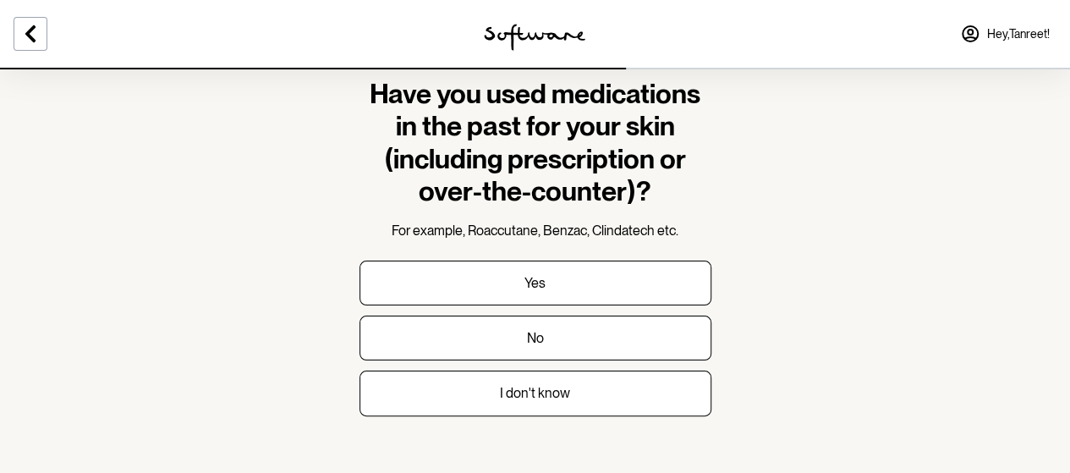
scroll to position [43, 0]
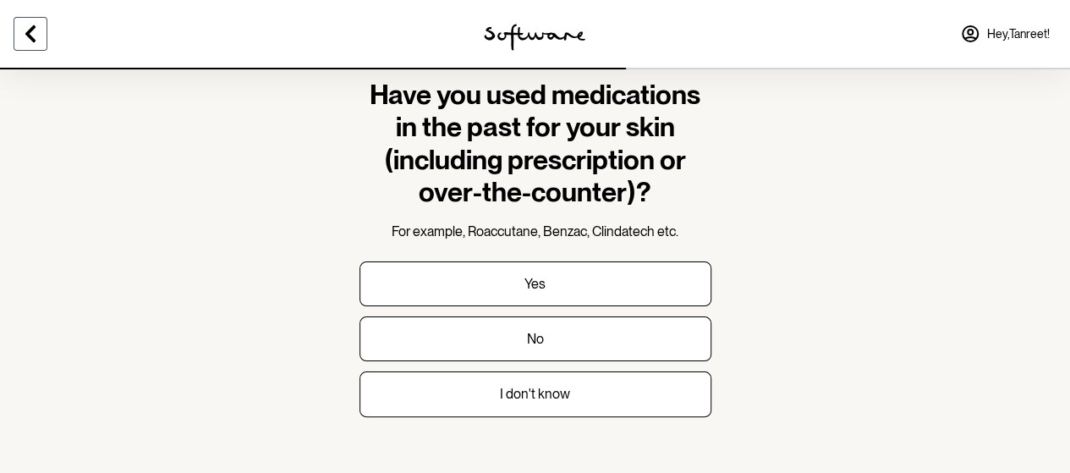
click at [41, 34] on button at bounding box center [31, 34] width 34 height 34
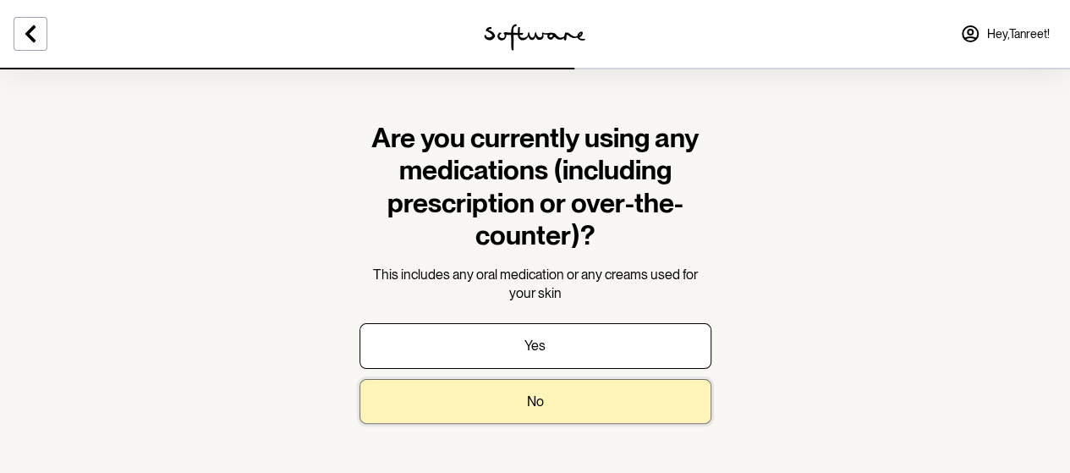
click at [505, 385] on button "No" at bounding box center [535, 401] width 352 height 45
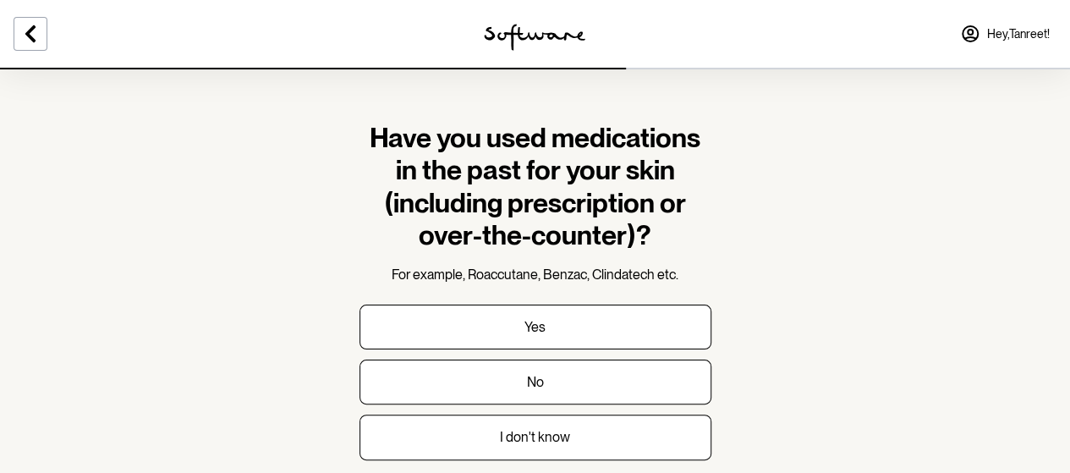
scroll to position [65, 0]
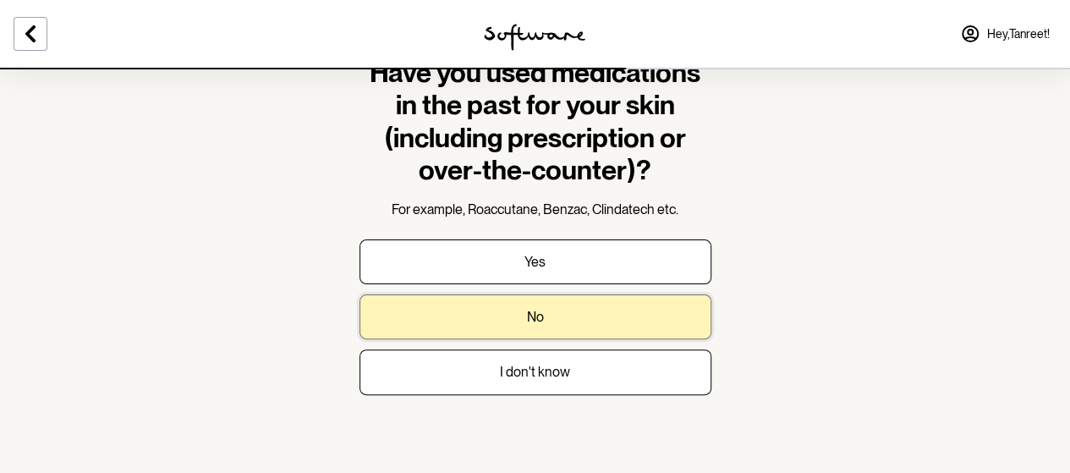
click at [490, 323] on button "No" at bounding box center [535, 316] width 352 height 45
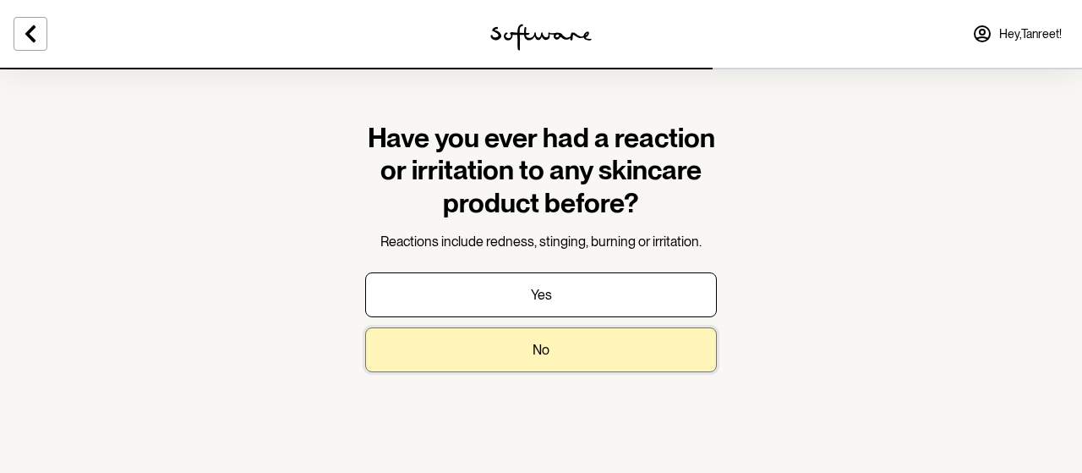
click at [482, 345] on button "No" at bounding box center [541, 349] width 352 height 45
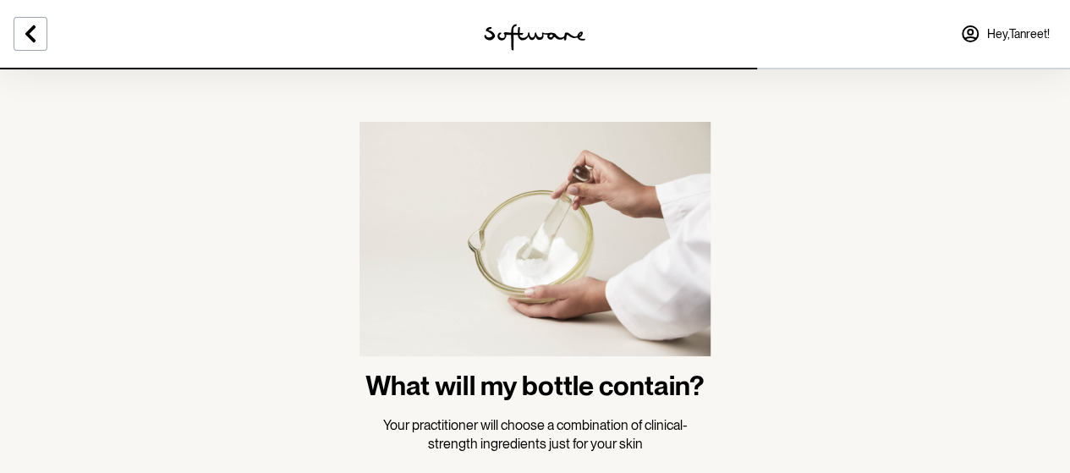
scroll to position [102, 0]
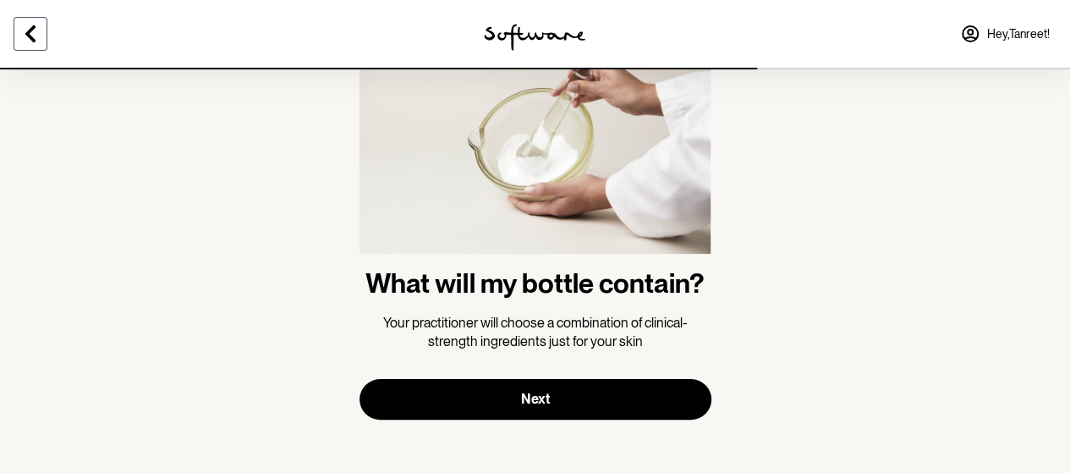
click at [44, 30] on button at bounding box center [31, 34] width 34 height 34
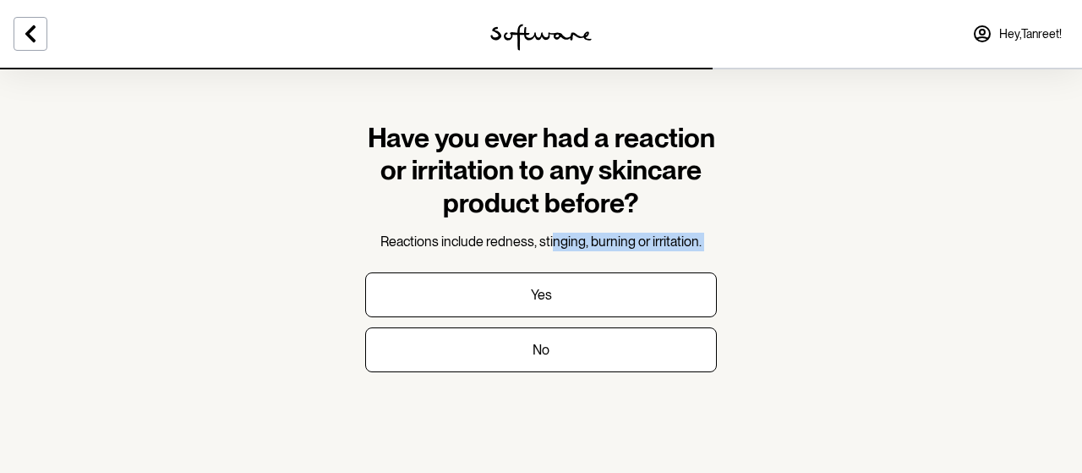
drag, startPoint x: 475, startPoint y: 253, endPoint x: 553, endPoint y: 250, distance: 77.8
click at [553, 250] on form "Have you ever had a reaction or irritation to any skincare product before? Reac…" at bounding box center [541, 247] width 352 height 250
click at [494, 249] on span "Reactions include redness, stinging, burning or irritation." at bounding box center [541, 241] width 321 height 16
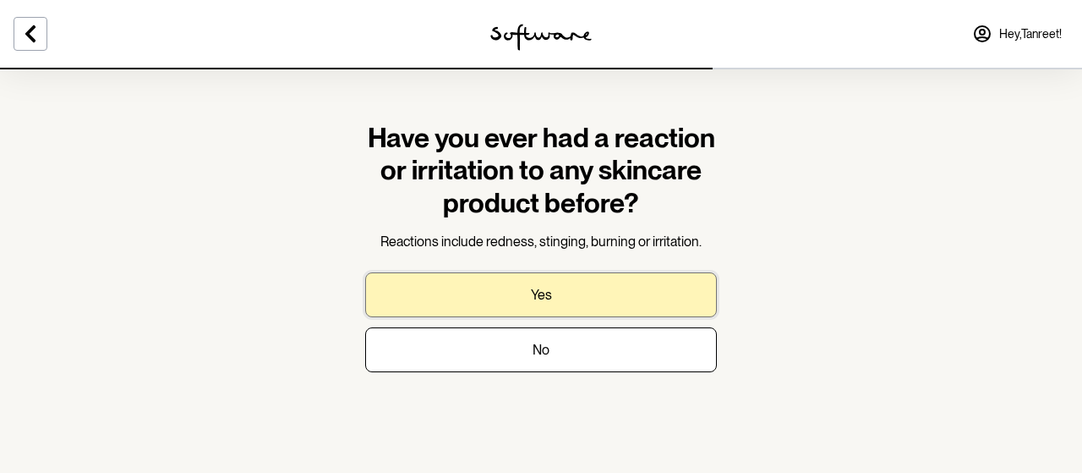
click at [499, 299] on button "Yes" at bounding box center [541, 294] width 352 height 45
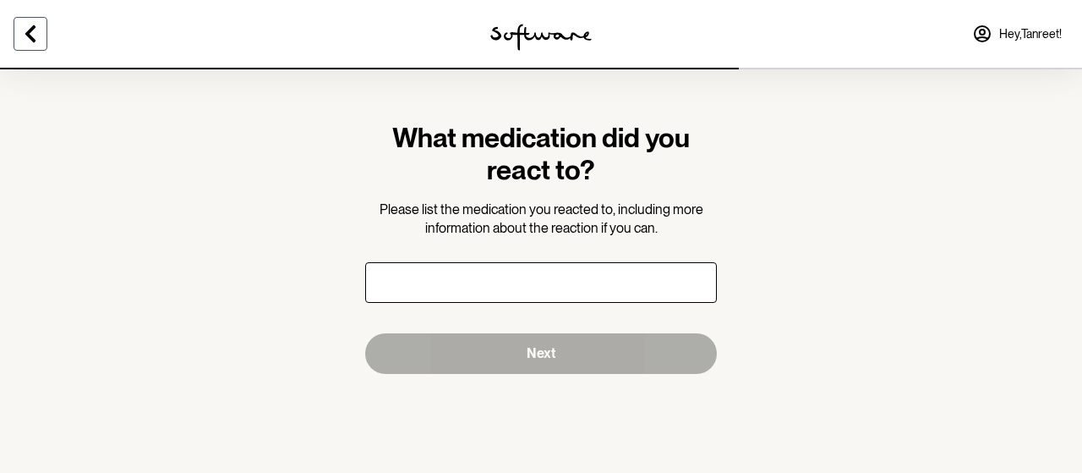
click at [37, 35] on icon at bounding box center [30, 34] width 20 height 20
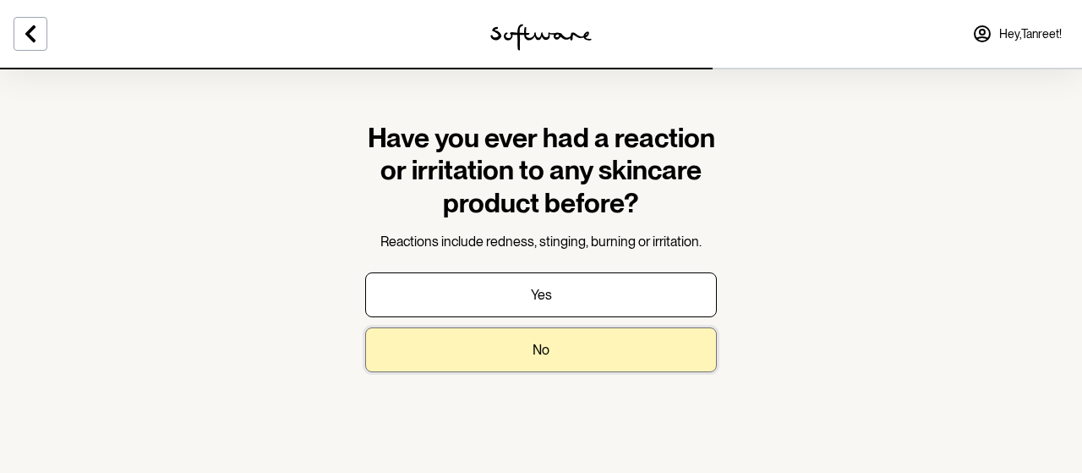
click at [548, 333] on button "No" at bounding box center [541, 349] width 352 height 45
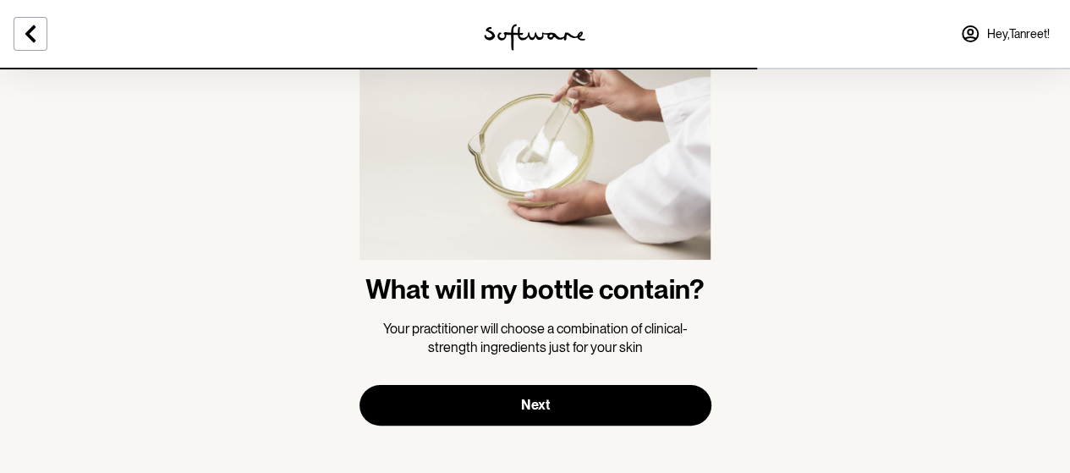
scroll to position [97, 0]
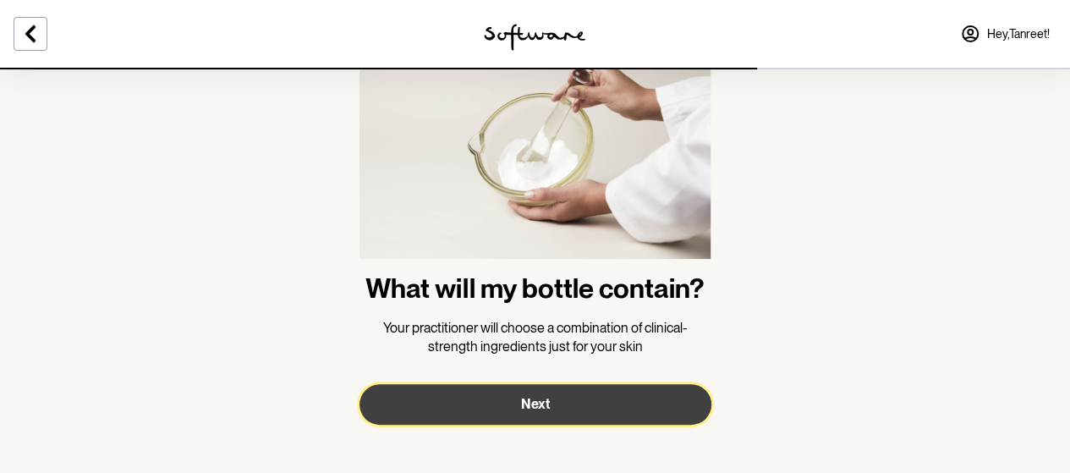
click at [510, 400] on button "Next" at bounding box center [535, 404] width 352 height 41
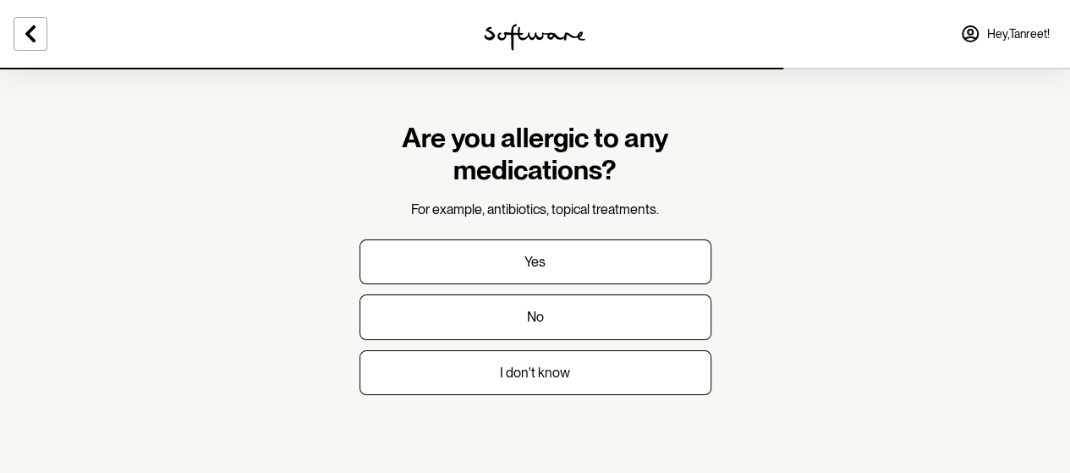
scroll to position [1, 0]
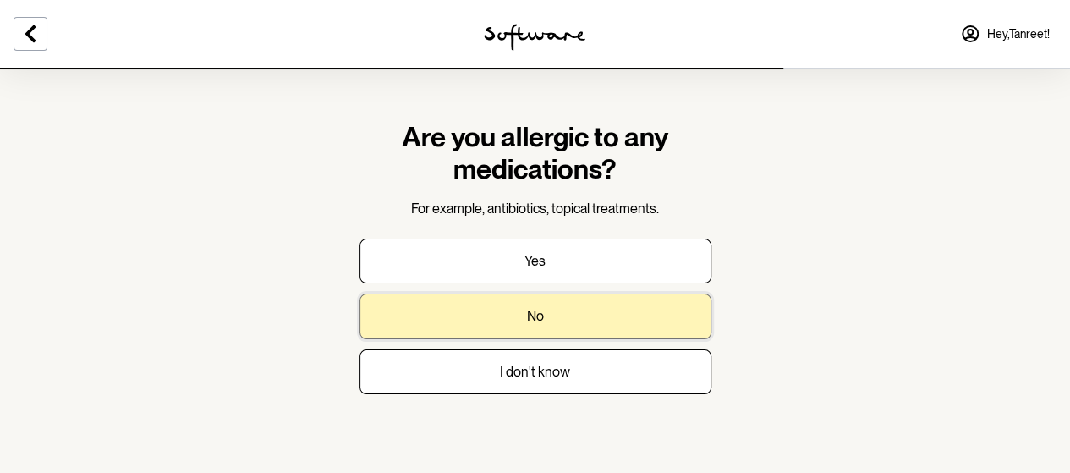
click at [447, 326] on button "No" at bounding box center [535, 315] width 352 height 45
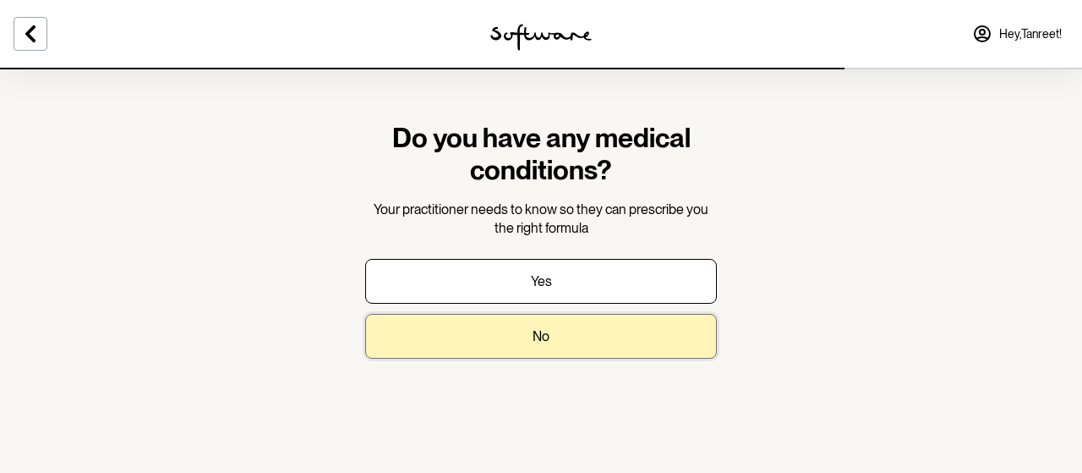
click at [455, 348] on button "No" at bounding box center [541, 336] width 352 height 45
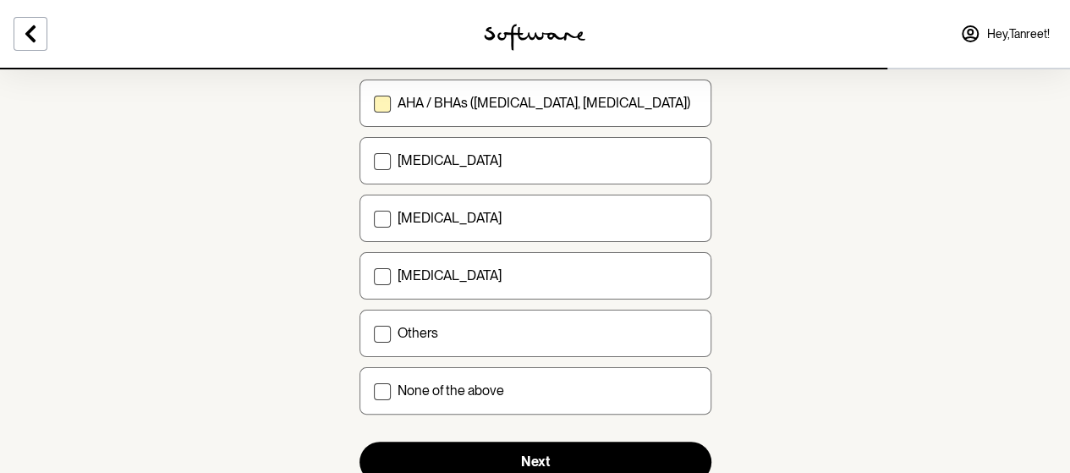
scroll to position [270, 0]
click at [484, 223] on label "[MEDICAL_DATA]" at bounding box center [535, 217] width 352 height 47
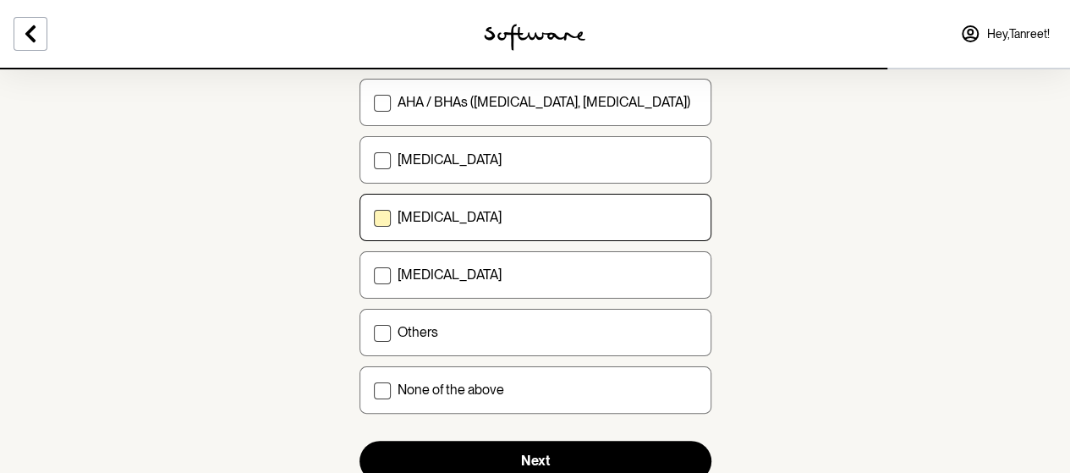
click at [374, 218] on input "[MEDICAL_DATA]" at bounding box center [373, 217] width 1 height 1
checkbox input "true"
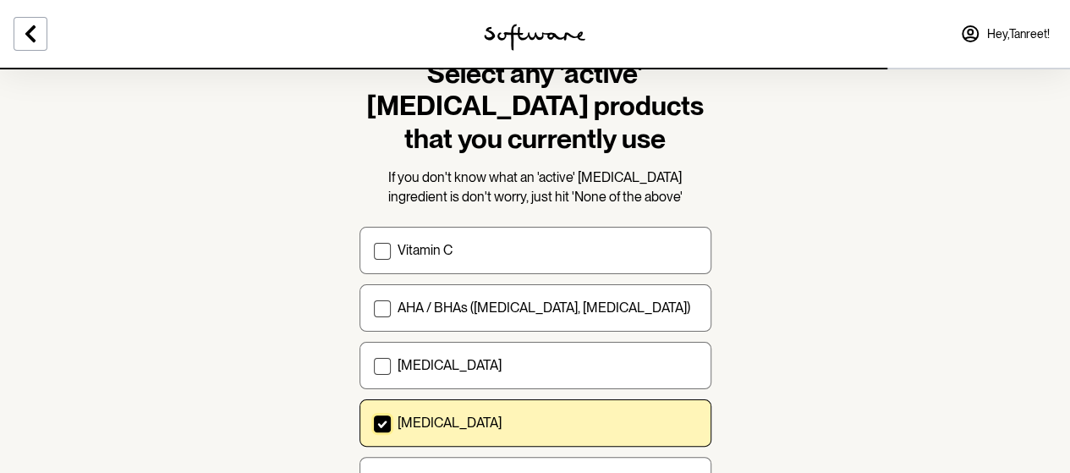
scroll to position [63, 0]
click at [462, 304] on p "AHA / BHAs ([MEDICAL_DATA], [MEDICAL_DATA])" at bounding box center [543, 308] width 293 height 16
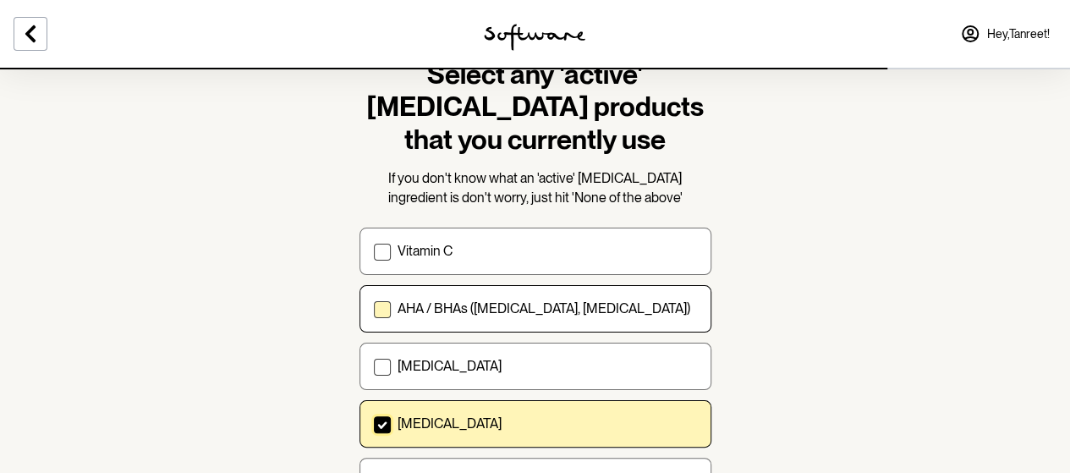
click at [374, 309] on input "AHA / BHAs ([MEDICAL_DATA], [MEDICAL_DATA])" at bounding box center [373, 309] width 1 height 1
checkbox input "true"
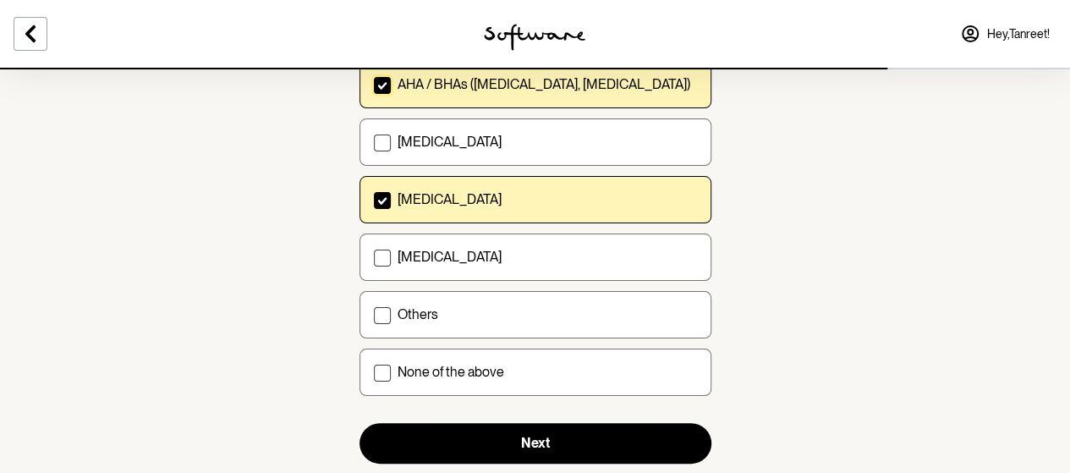
scroll to position [289, 0]
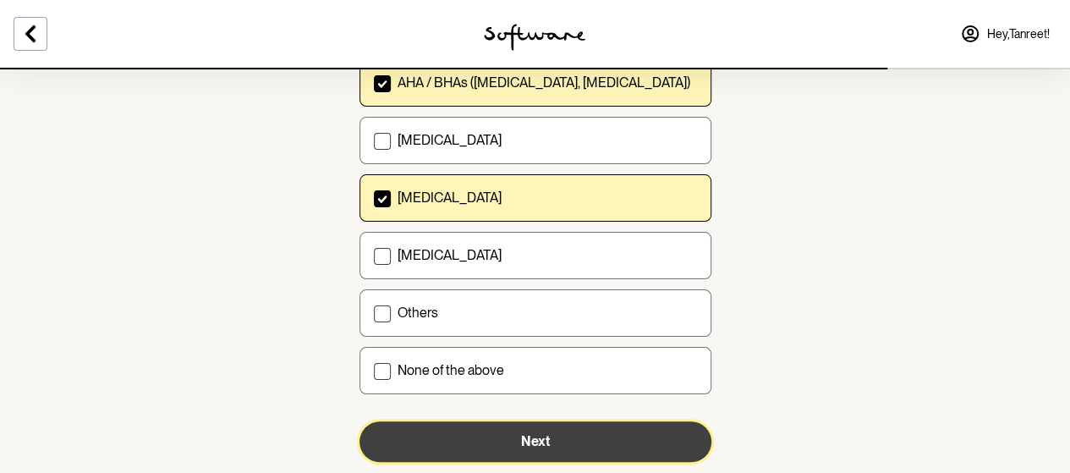
click at [579, 429] on button "Next" at bounding box center [535, 441] width 352 height 41
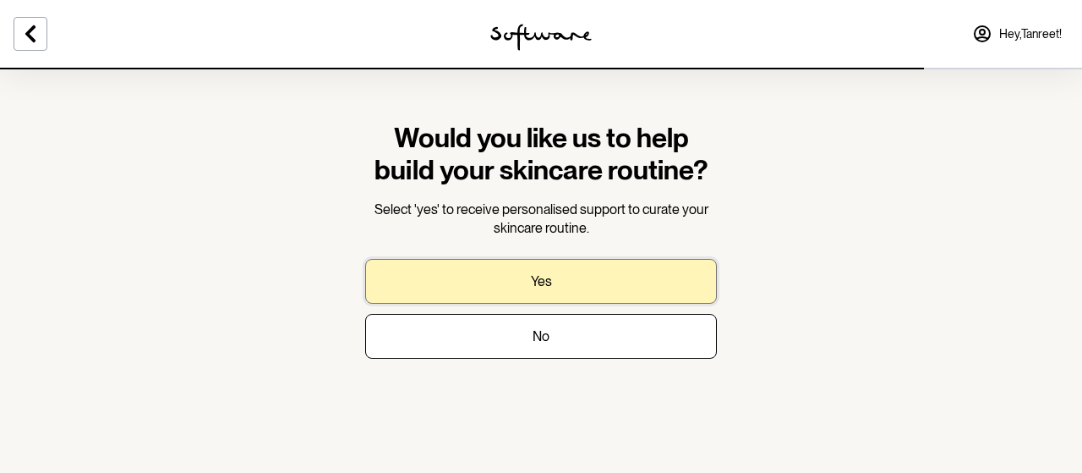
click at [586, 292] on button "Yes" at bounding box center [541, 281] width 352 height 45
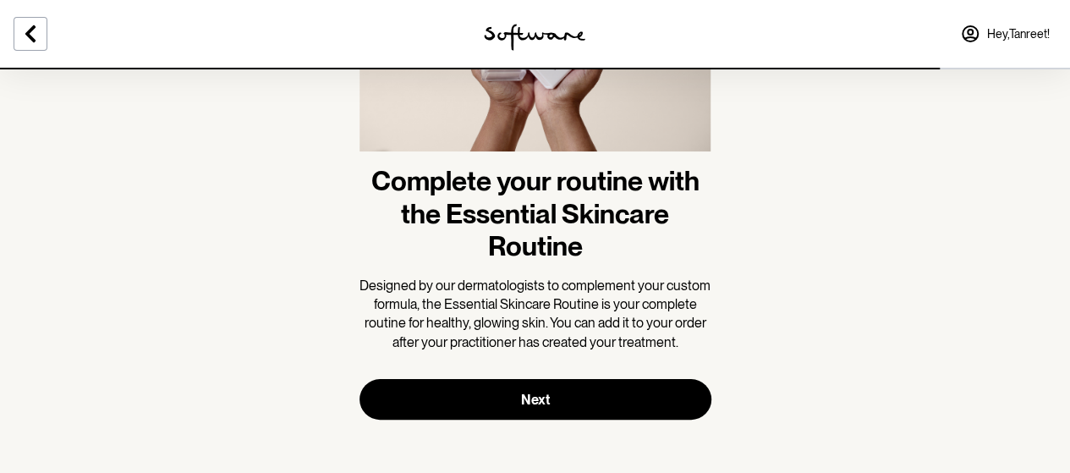
scroll to position [205, 0]
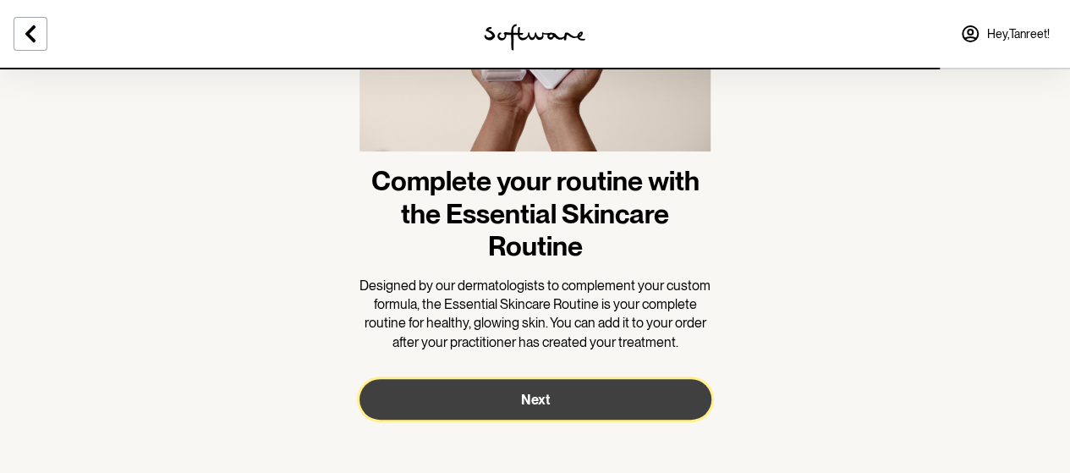
click at [557, 397] on button "Next" at bounding box center [535, 399] width 352 height 41
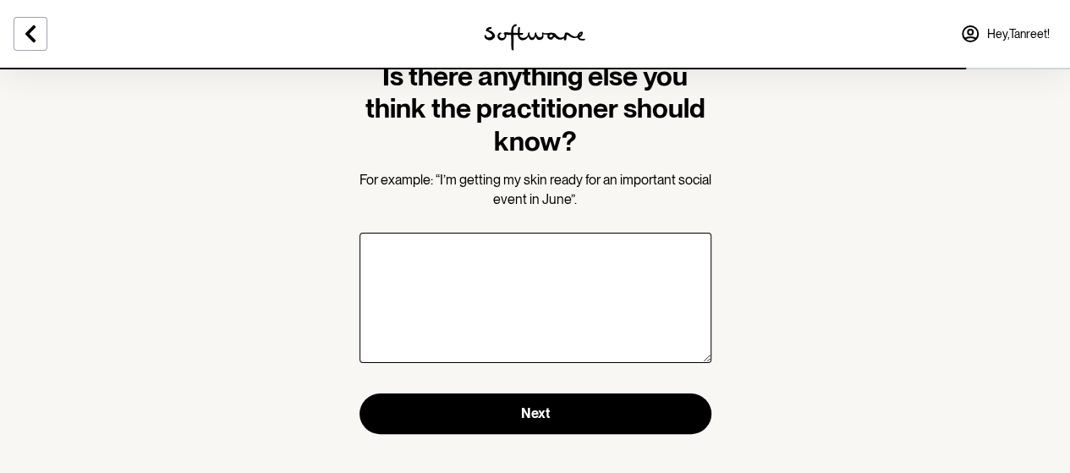
scroll to position [68, 0]
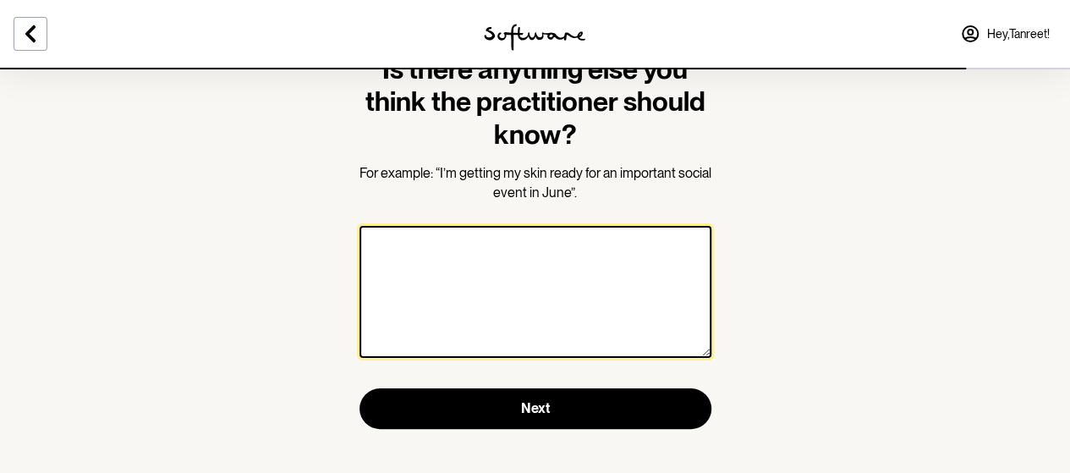
click at [434, 264] on textarea at bounding box center [535, 292] width 352 height 132
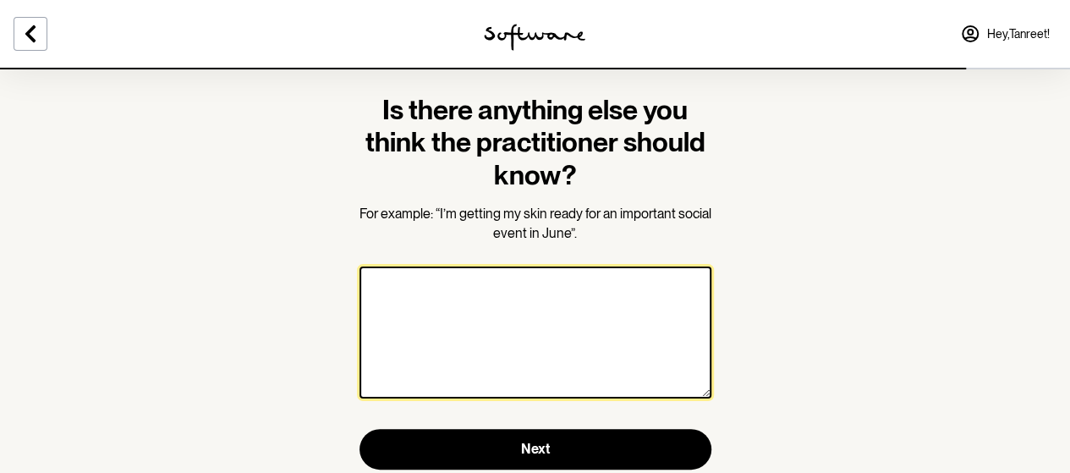
scroll to position [28, 0]
click at [483, 288] on textarea "I have dance peformance in octoberr" at bounding box center [535, 332] width 352 height 132
click at [602, 288] on textarea "I have dance performance in octoberr" at bounding box center [535, 332] width 352 height 132
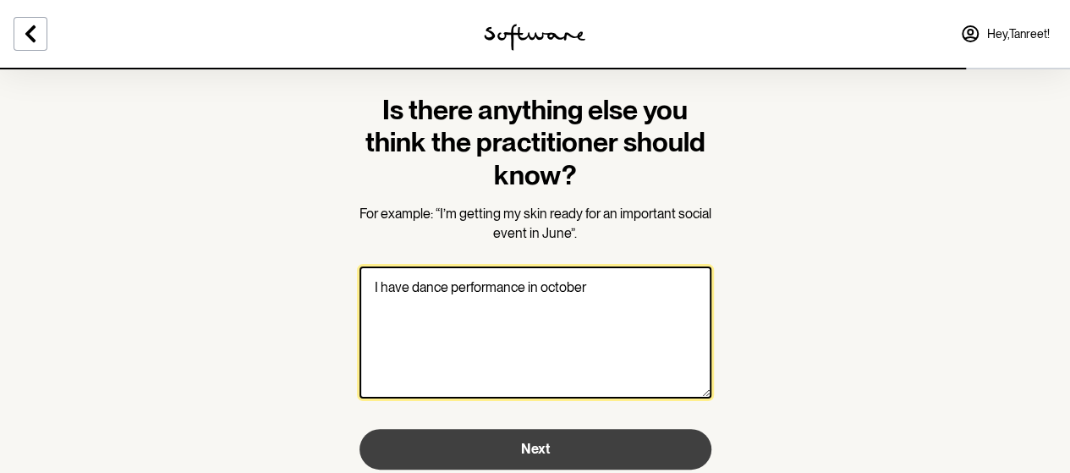
type textarea "I have dance performance in october"
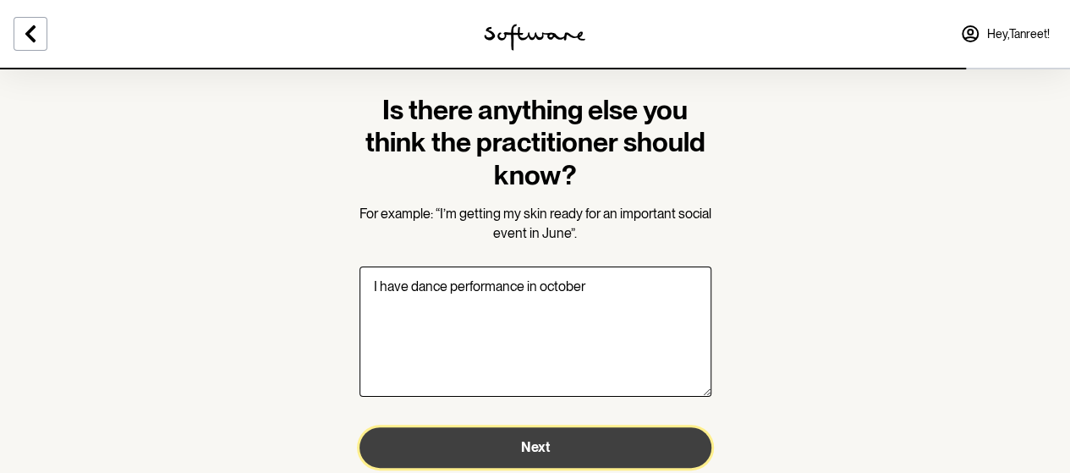
click at [521, 452] on span "Next" at bounding box center [535, 447] width 29 height 16
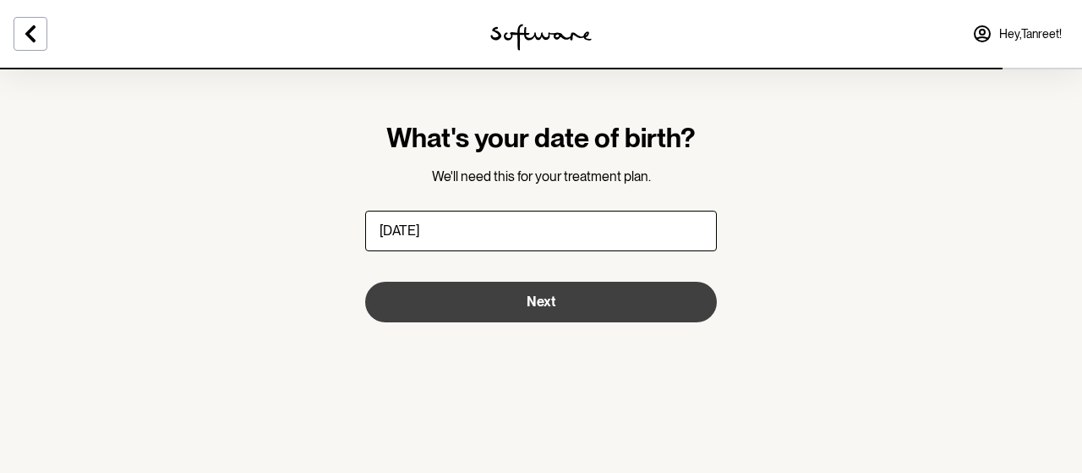
type input "[DATE]"
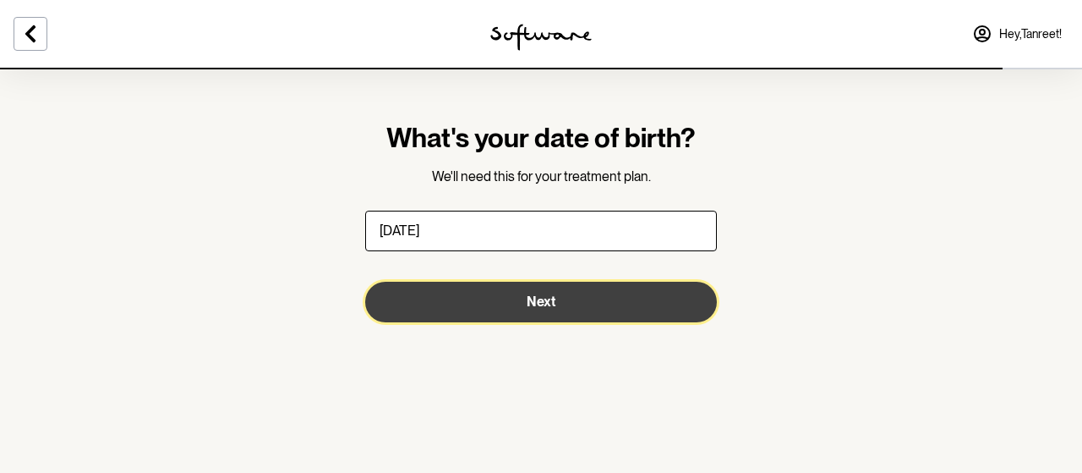
click at [599, 310] on button "Next" at bounding box center [541, 302] width 352 height 41
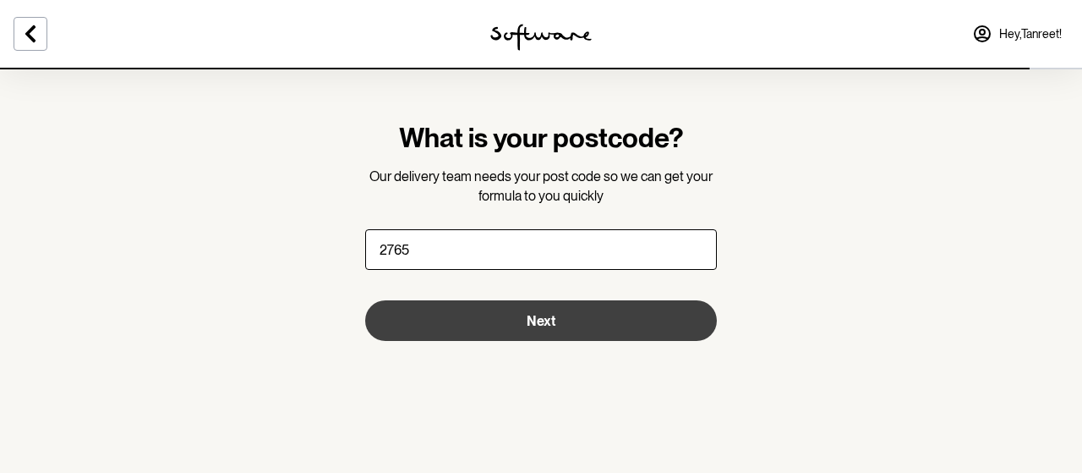
type input "2765"
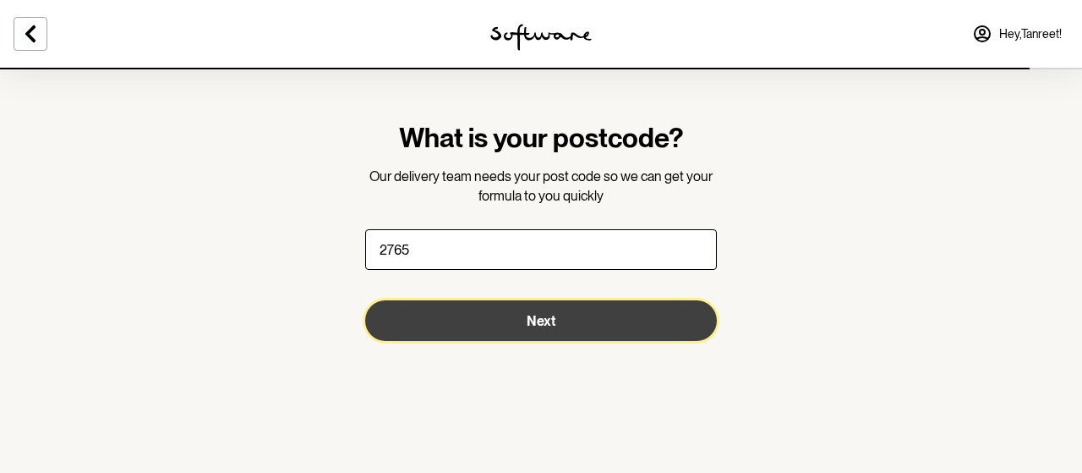
click at [470, 332] on button "Next" at bounding box center [541, 320] width 352 height 41
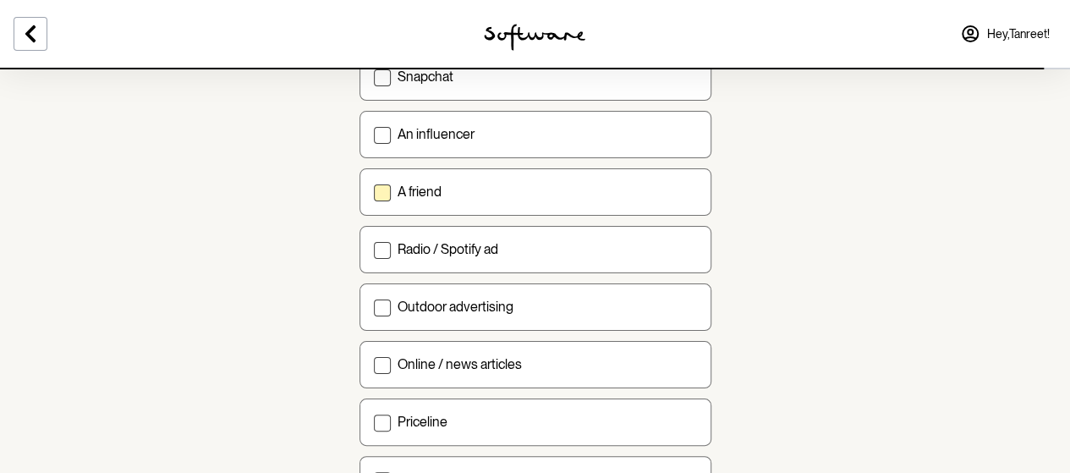
click at [420, 199] on label "A friend" at bounding box center [535, 191] width 352 height 47
click at [374, 192] on input "A friend" at bounding box center [373, 191] width 1 height 1
checkbox input "true"
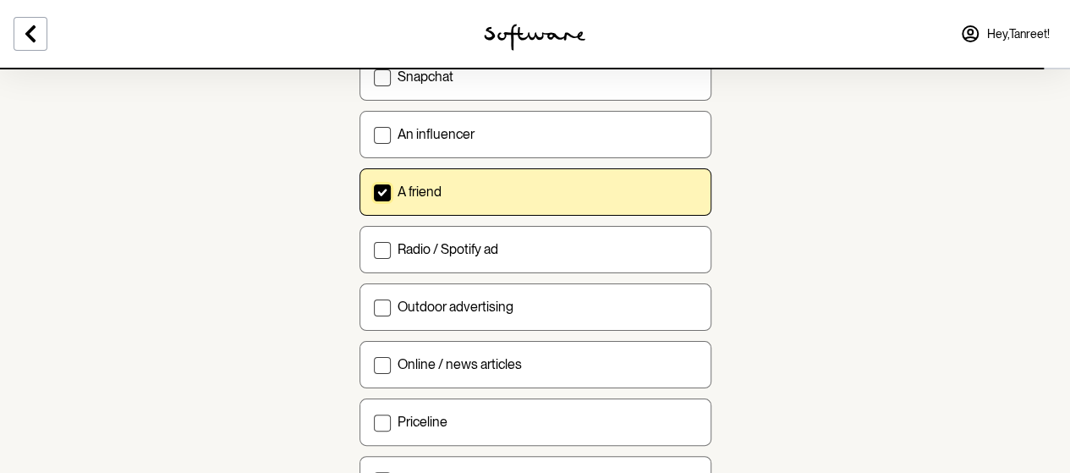
scroll to position [697, 0]
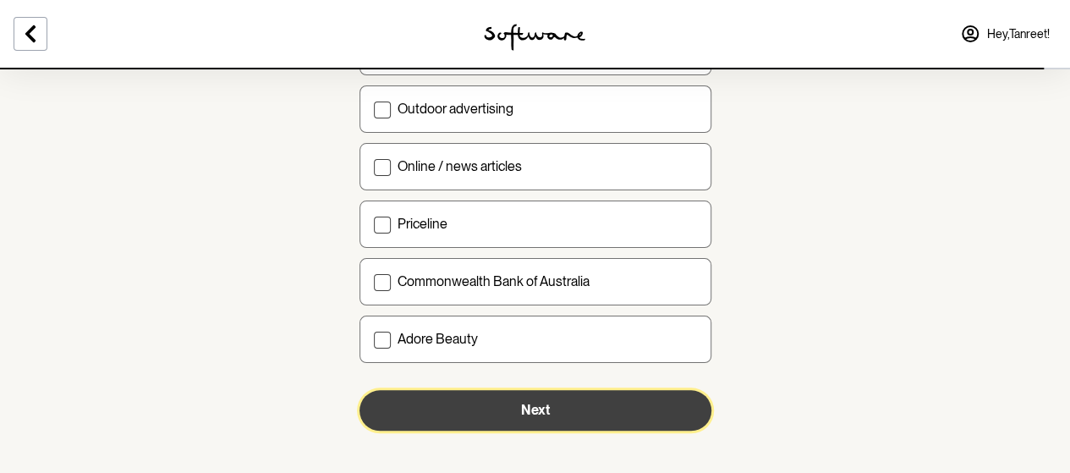
click at [413, 390] on button "Next" at bounding box center [535, 410] width 352 height 41
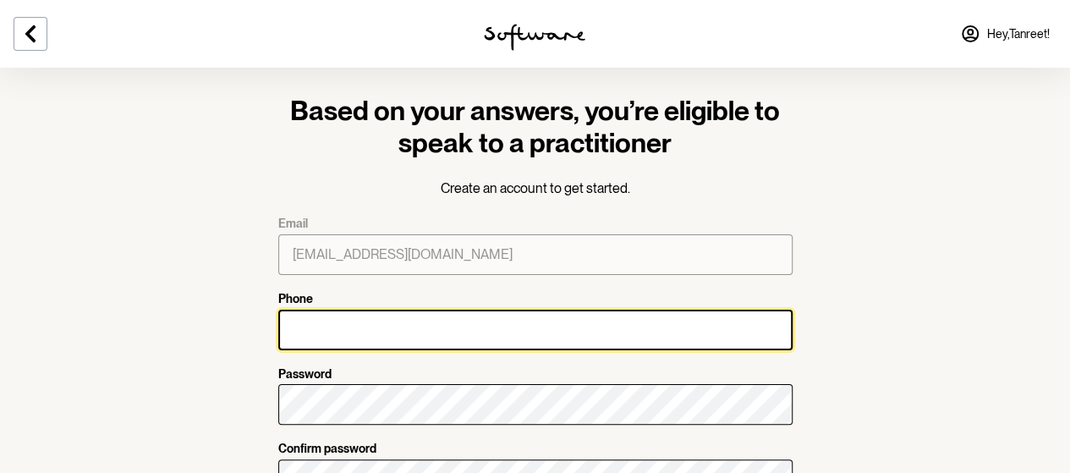
click at [331, 333] on input "Phone" at bounding box center [535, 329] width 514 height 41
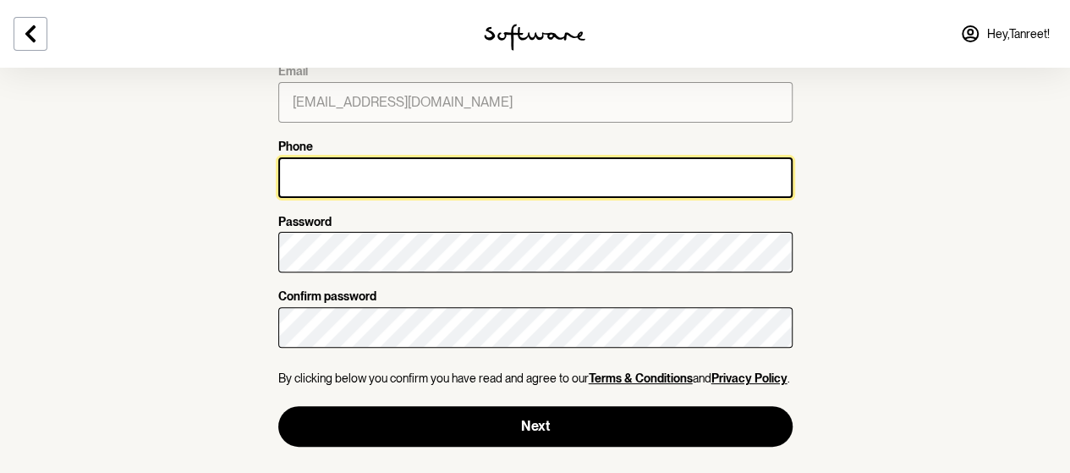
scroll to position [152, 0]
type input "0476772813"
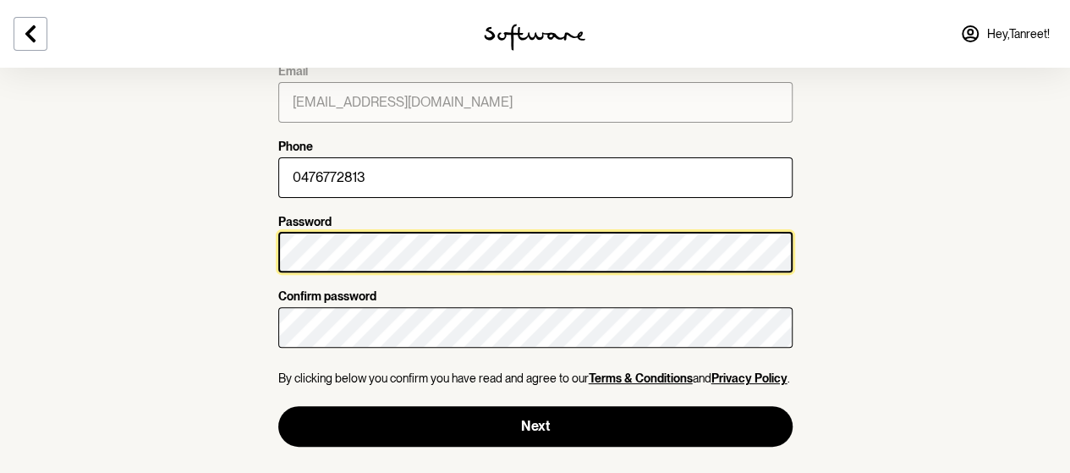
click at [233, 261] on section "Based on your answers, you’re eligible to speak to a practitioner Create an acc…" at bounding box center [535, 161] width 1070 height 626
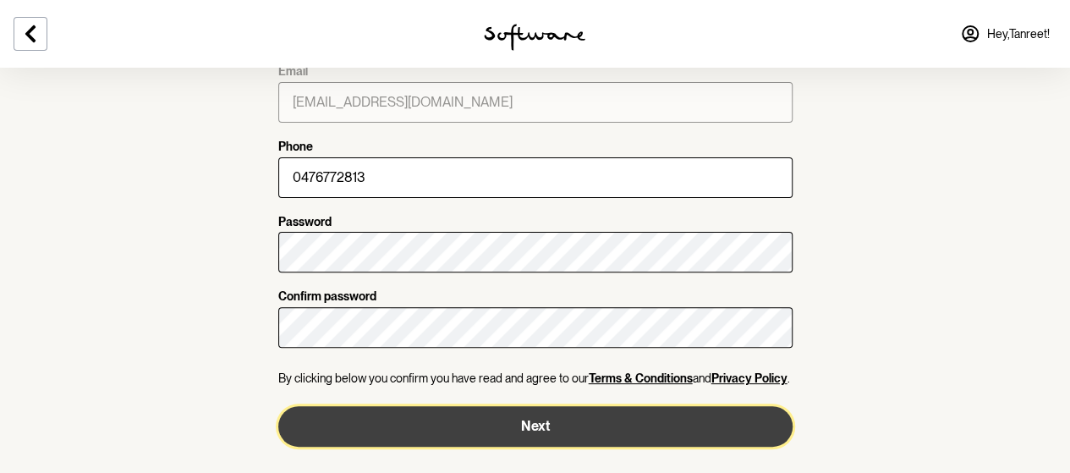
click at [370, 431] on button "Next" at bounding box center [535, 426] width 514 height 41
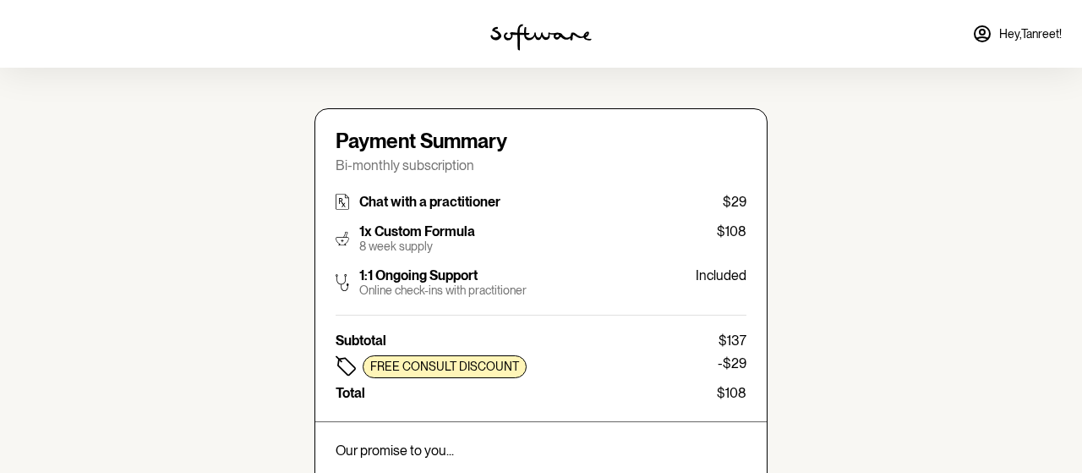
type input "[EMAIL_ADDRESS][DOMAIN_NAME]"
type input "[PHONE_NUMBER]"
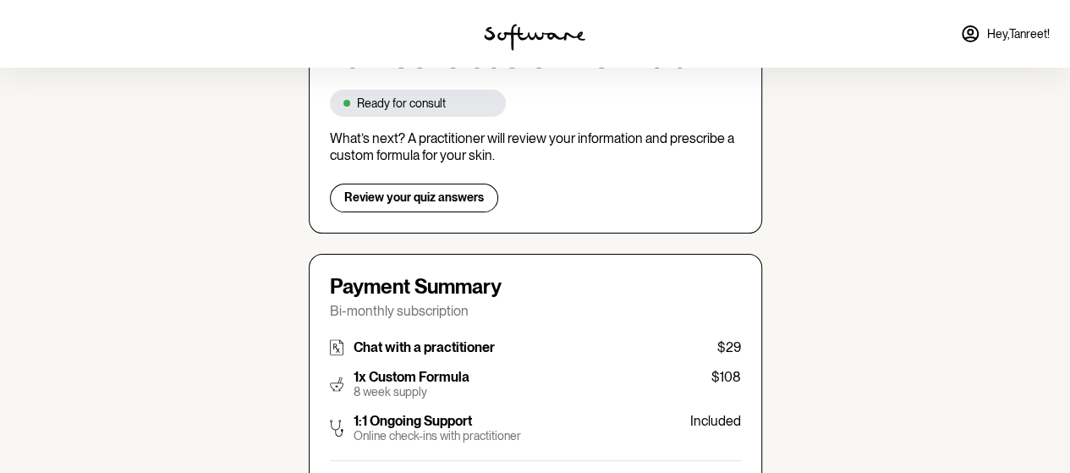
scroll to position [160, 0]
